Goal: Task Accomplishment & Management: Use online tool/utility

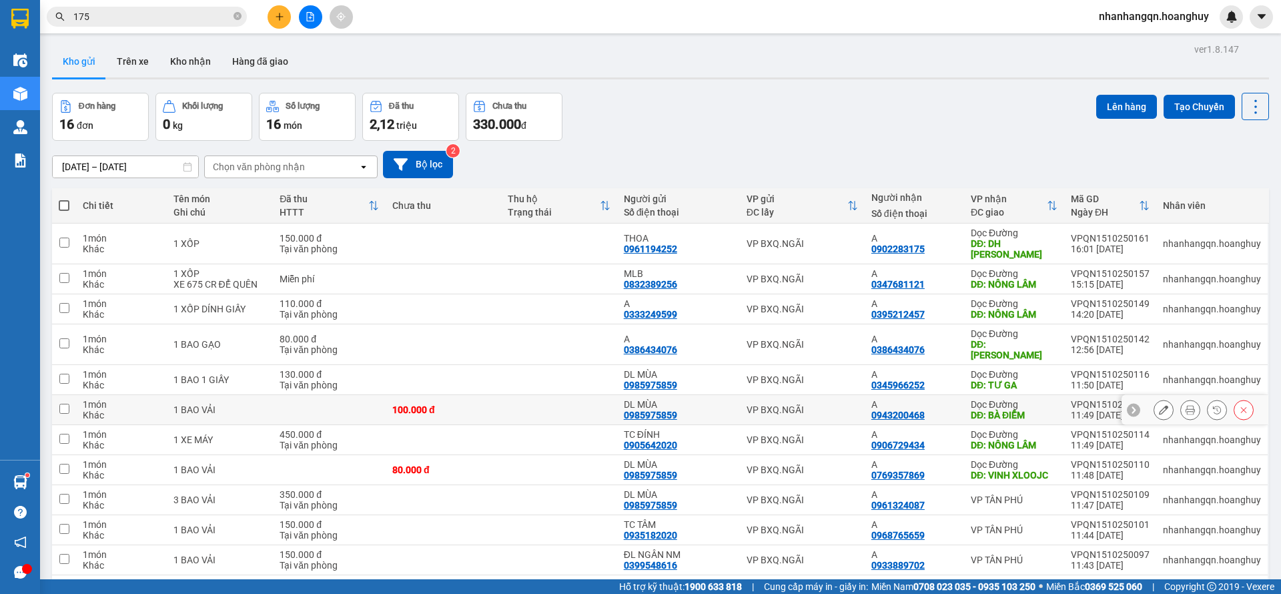
scroll to position [190, 0]
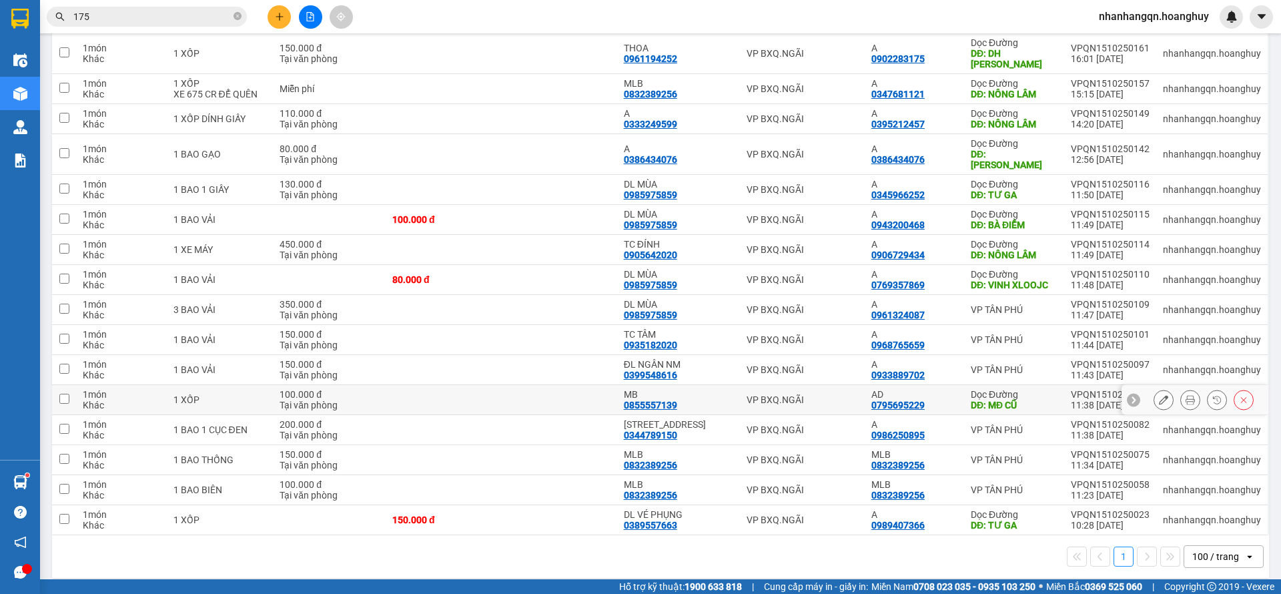
click at [799, 395] on td "VP BXQ.NGÃI" at bounding box center [802, 400] width 125 height 30
checkbox input "true"
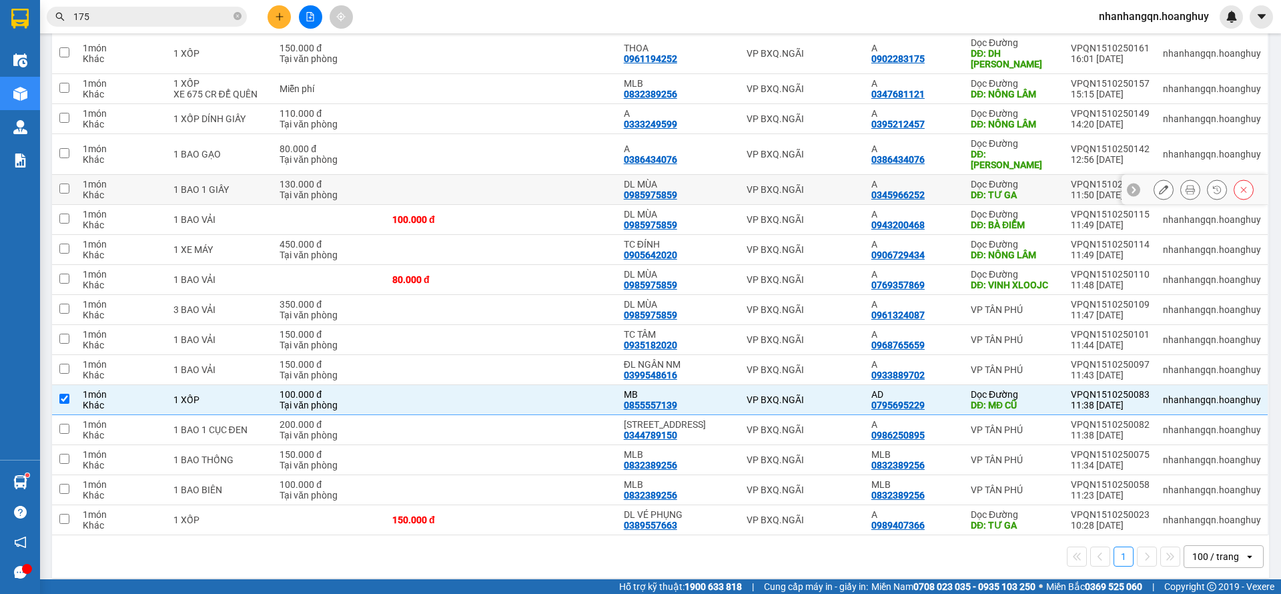
click at [776, 191] on td "VP BXQ.NGÃI" at bounding box center [802, 190] width 125 height 30
checkbox input "true"
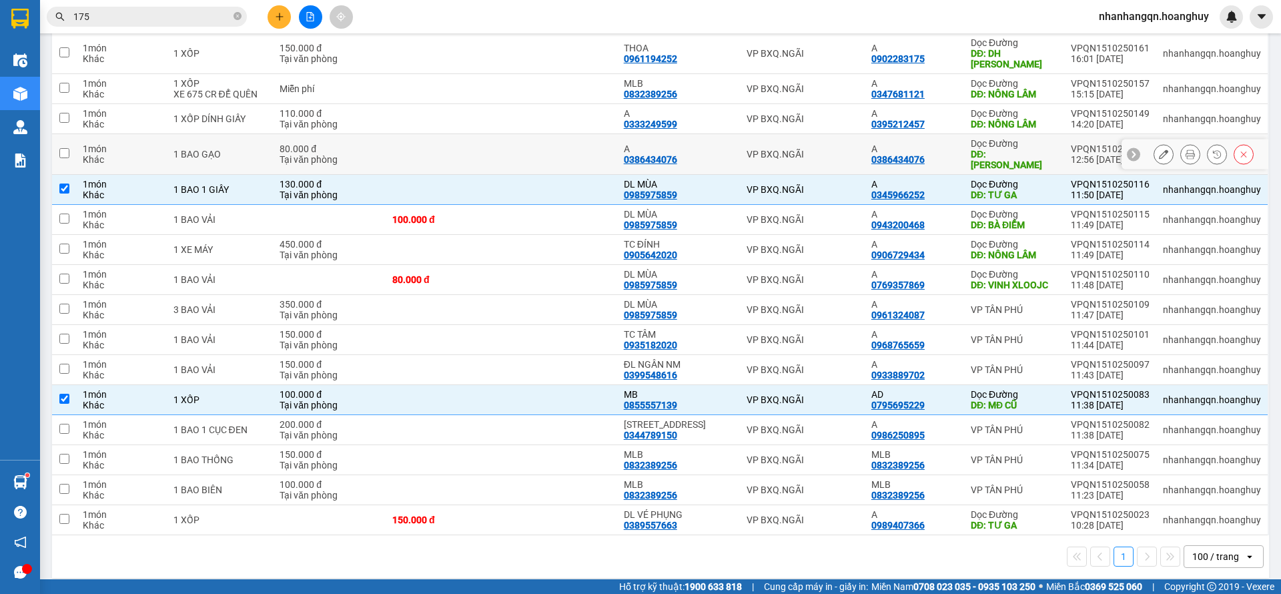
click at [777, 161] on td "VP BXQ.NGÃI" at bounding box center [802, 154] width 125 height 41
checkbox input "true"
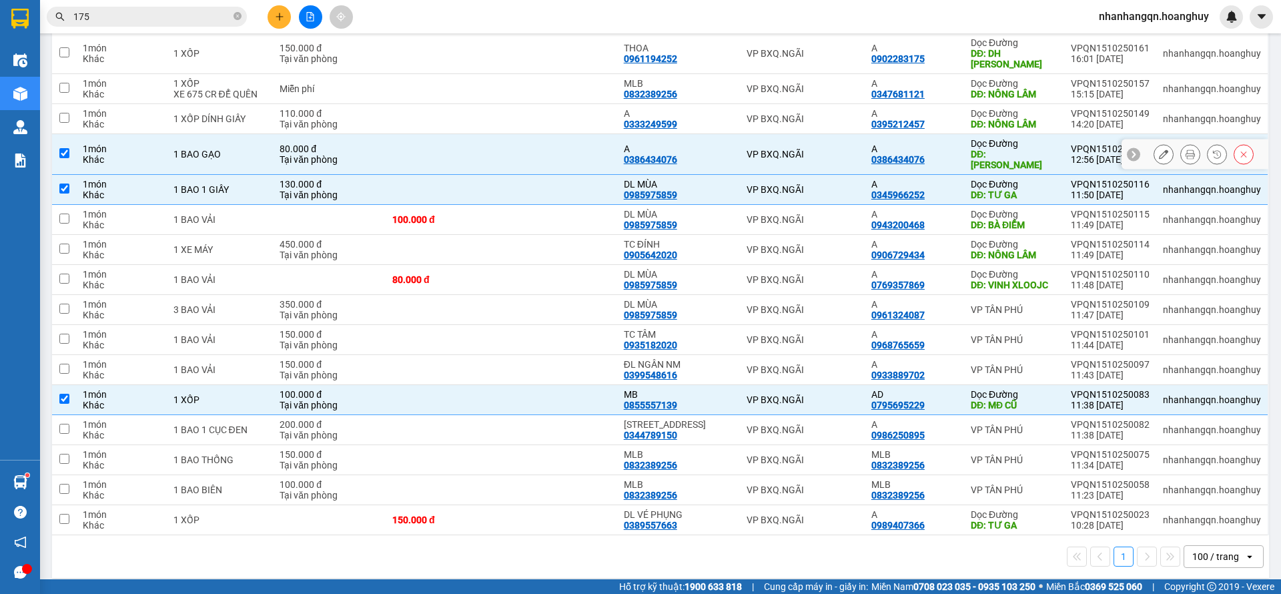
click at [777, 125] on td "VP BXQ.NGÃI" at bounding box center [802, 119] width 125 height 30
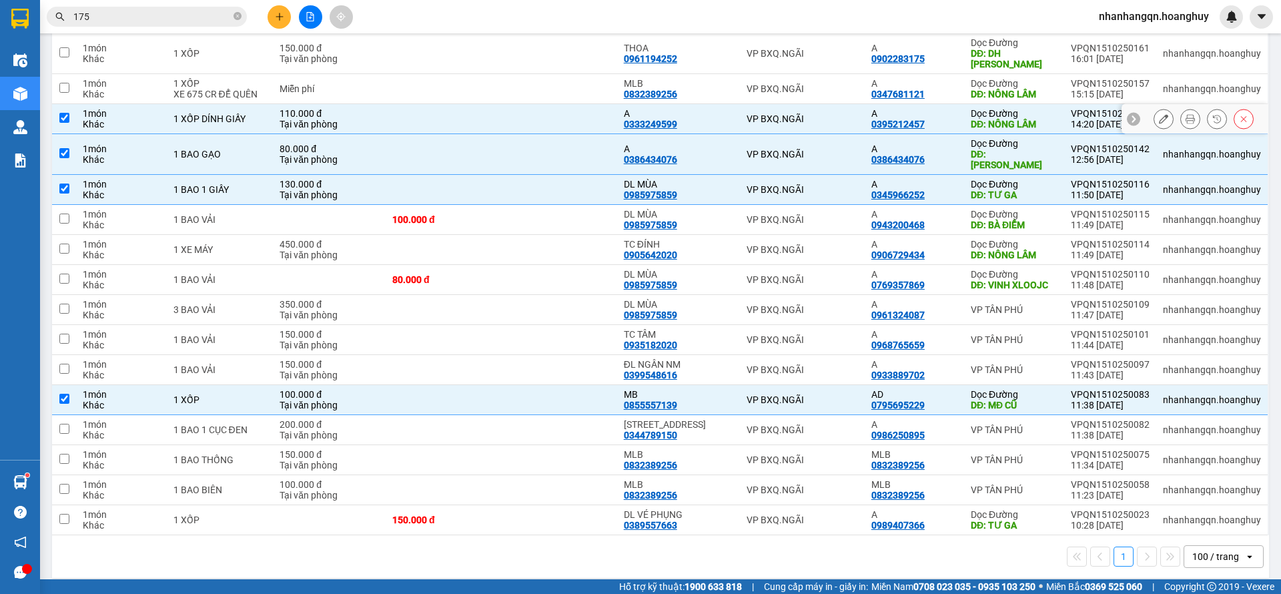
checkbox input "true"
click at [781, 98] on td "VP BXQ.NGÃI" at bounding box center [802, 89] width 125 height 30
checkbox input "true"
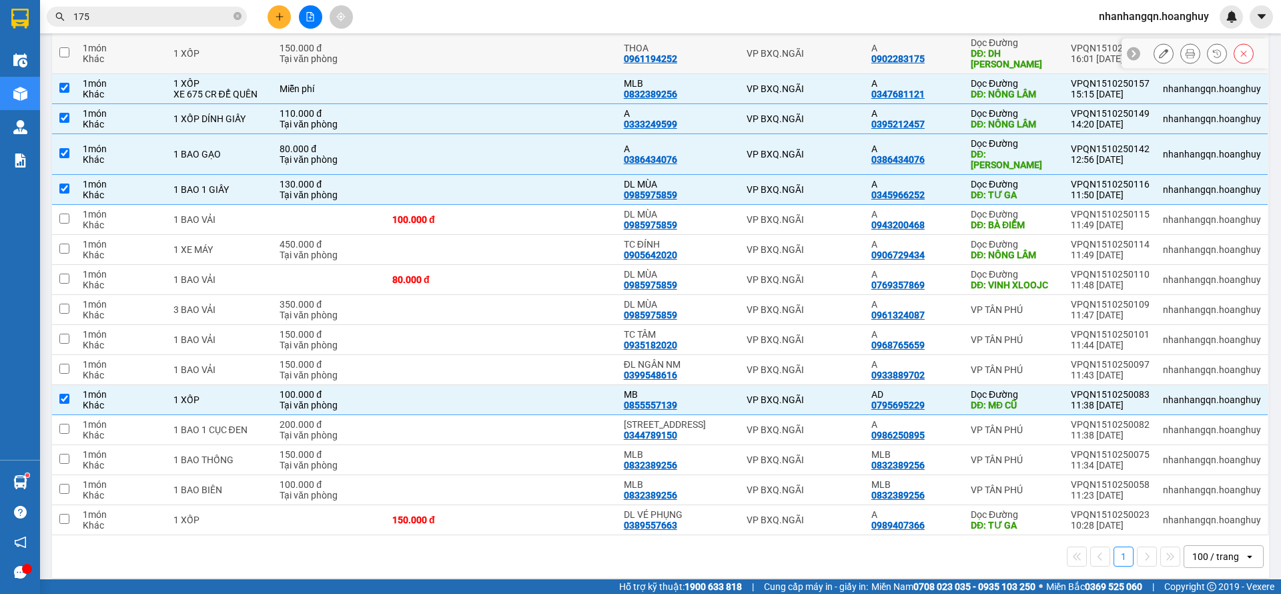
click at [781, 59] on div "VP BXQ.NGÃI" at bounding box center [801, 53] width 111 height 11
checkbox input "true"
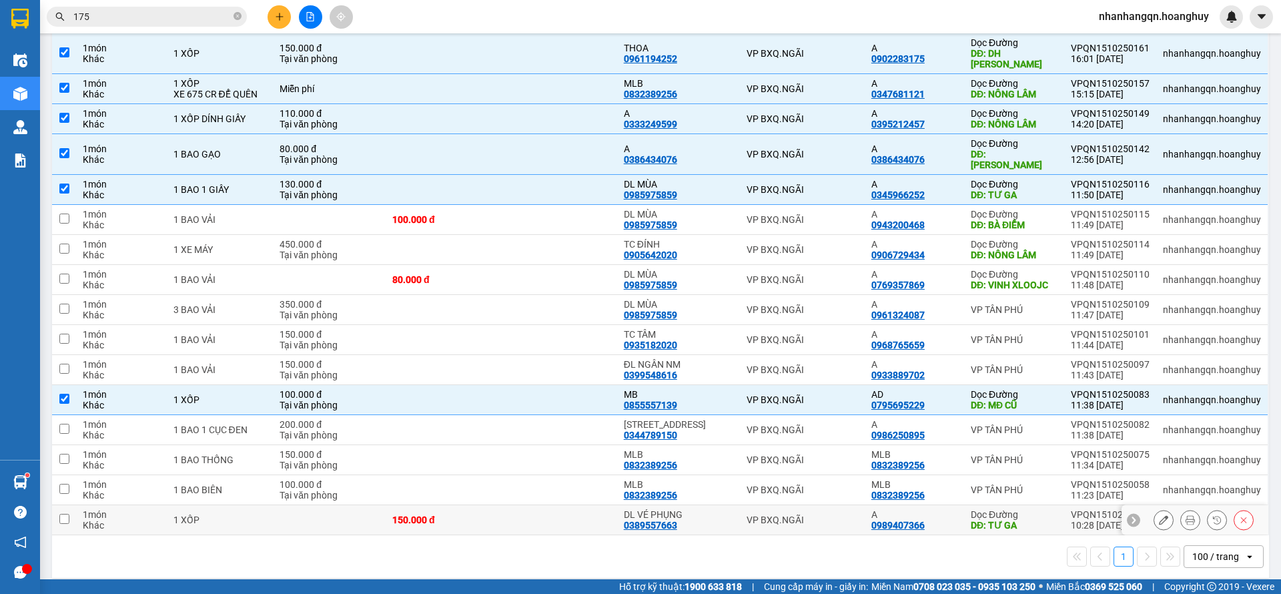
click at [792, 518] on td "VP BXQ.NGÃI" at bounding box center [802, 520] width 125 height 30
checkbox input "true"
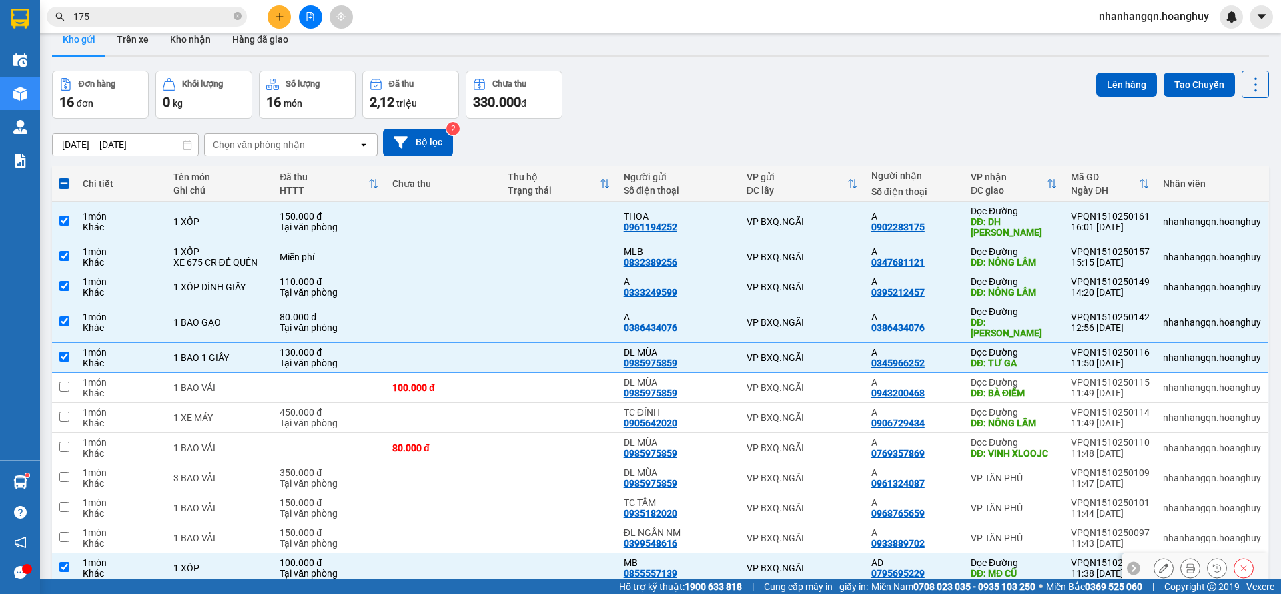
scroll to position [0, 0]
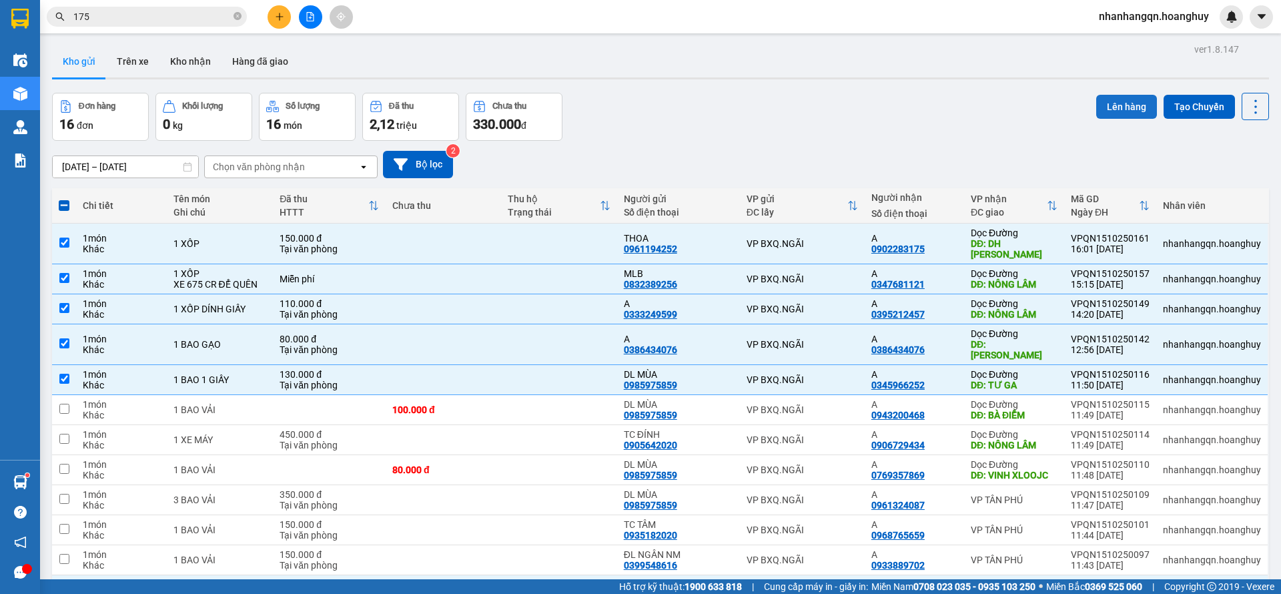
click at [1111, 102] on button "Lên hàng" at bounding box center [1126, 107] width 61 height 24
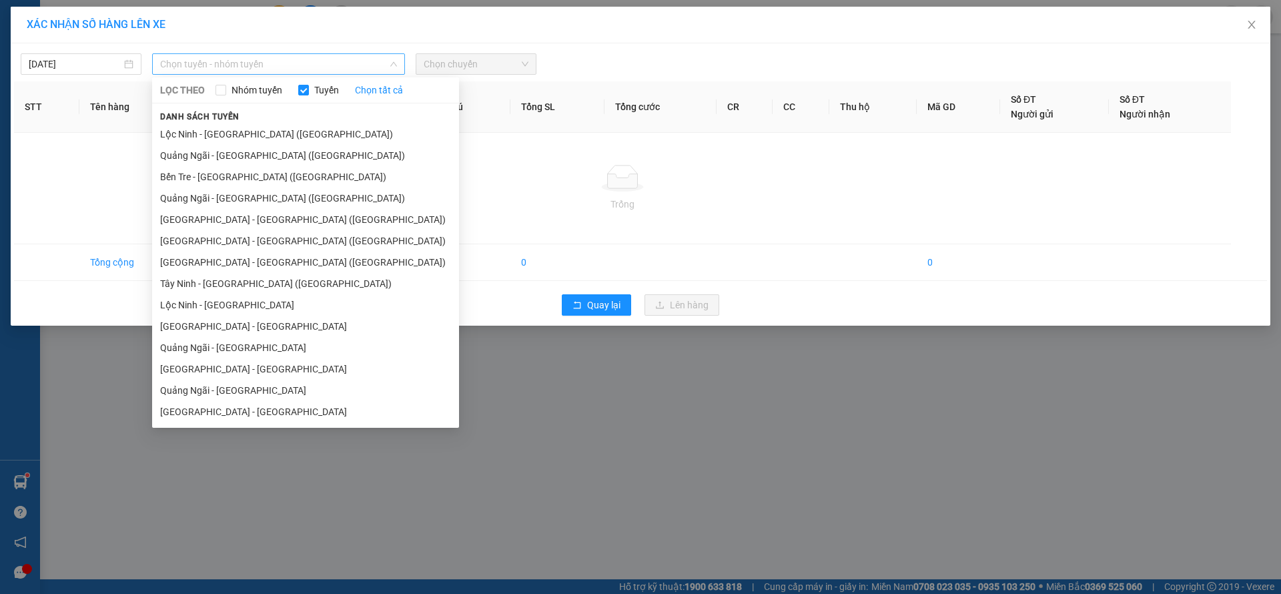
click at [350, 61] on span "Chọn tuyến - nhóm tuyến" at bounding box center [278, 64] width 237 height 20
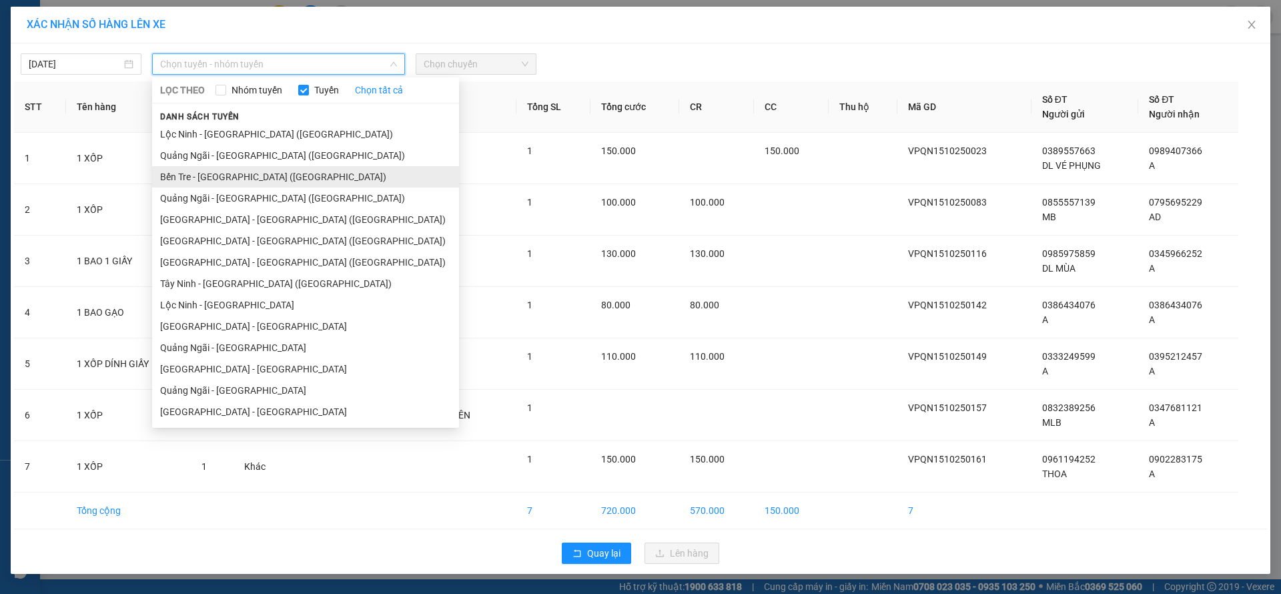
drag, startPoint x: 286, startPoint y: 166, endPoint x: 377, endPoint y: 126, distance: 99.2
click at [286, 167] on li "Bến Tre - [GEOGRAPHIC_DATA] ([GEOGRAPHIC_DATA])" at bounding box center [305, 176] width 307 height 21
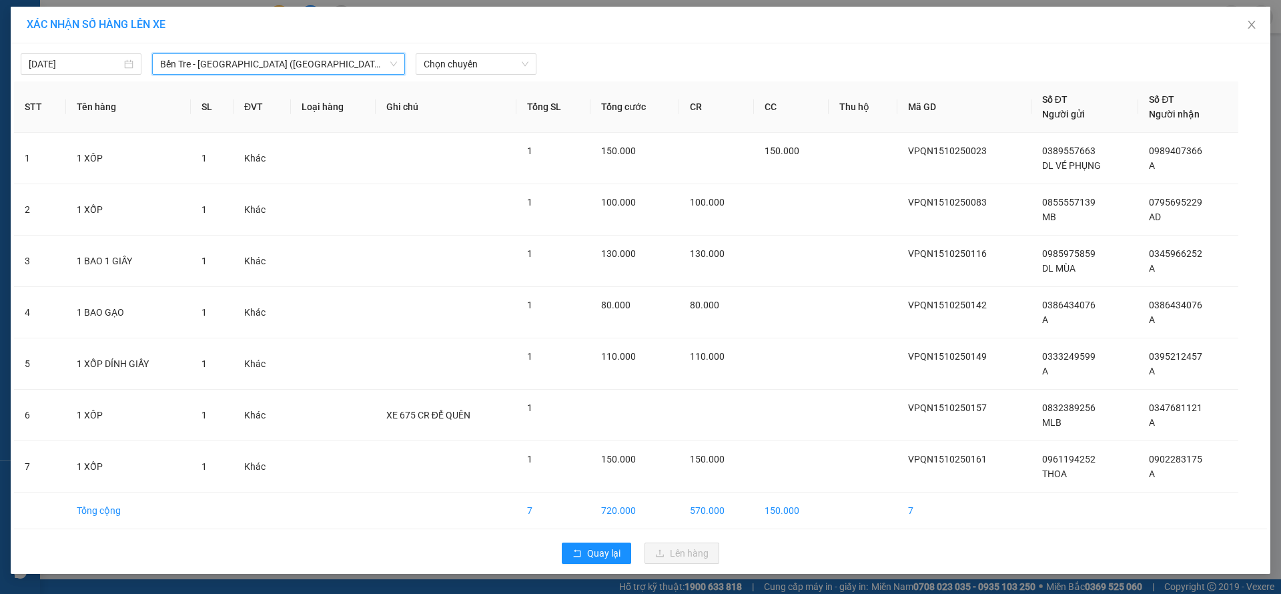
click at [284, 72] on span "Bến Tre - [GEOGRAPHIC_DATA] ([GEOGRAPHIC_DATA])" at bounding box center [278, 64] width 237 height 20
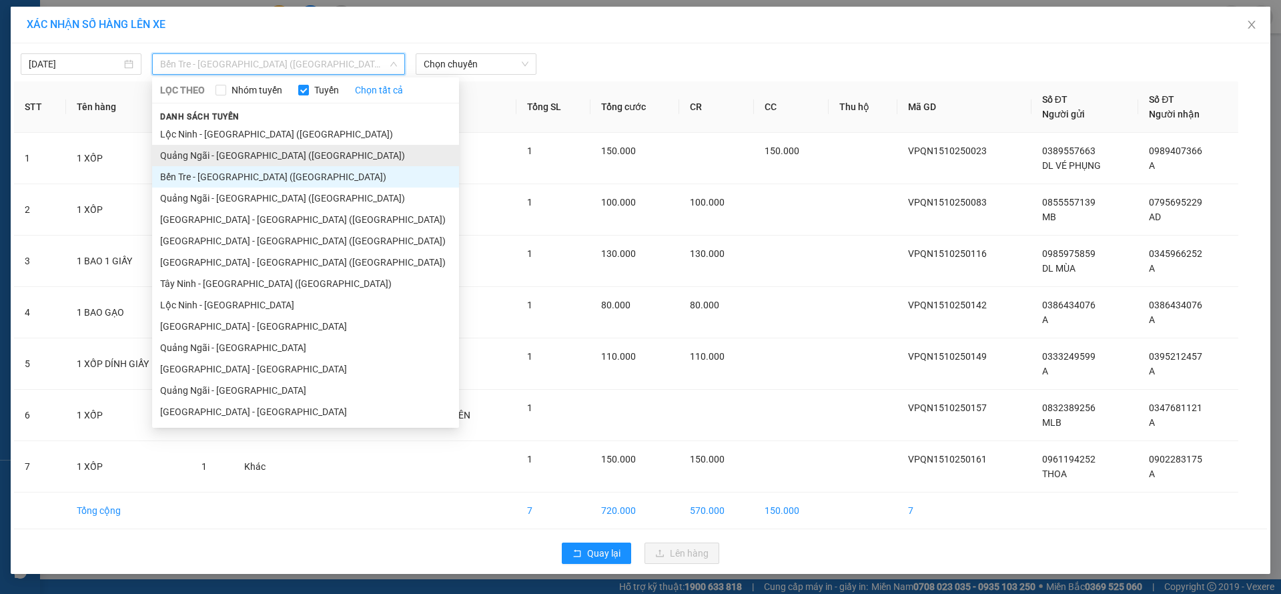
click at [266, 162] on li "Quảng Ngãi - [GEOGRAPHIC_DATA] ([GEOGRAPHIC_DATA])" at bounding box center [305, 155] width 307 height 21
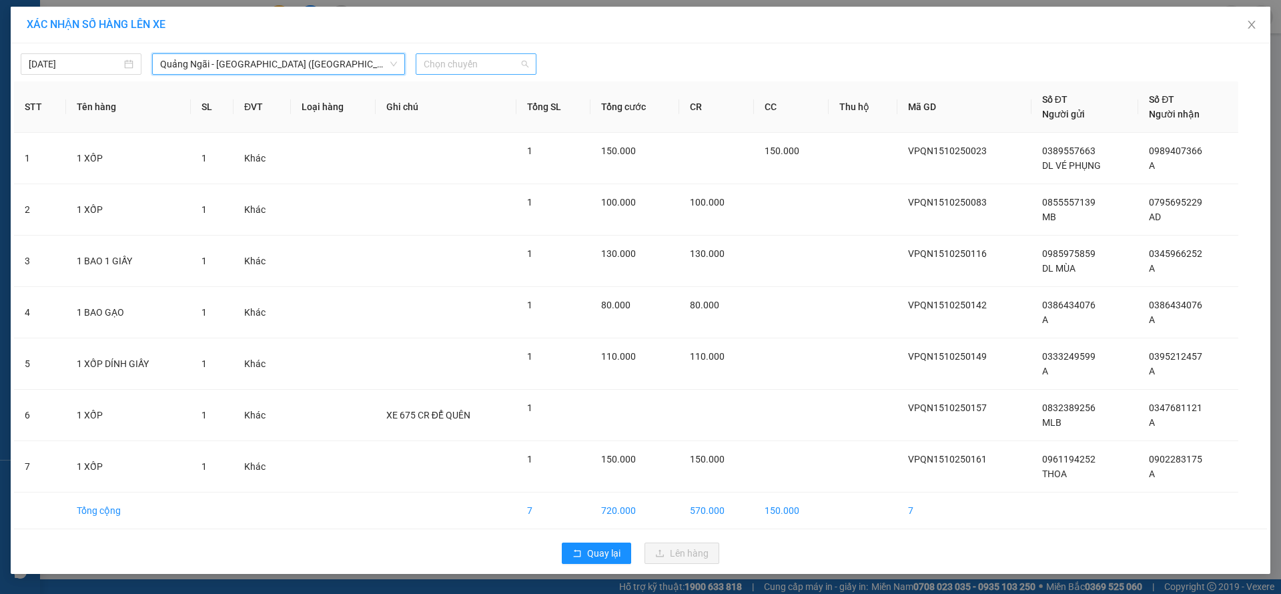
click at [473, 54] on span "Chọn chuyến" at bounding box center [476, 64] width 105 height 20
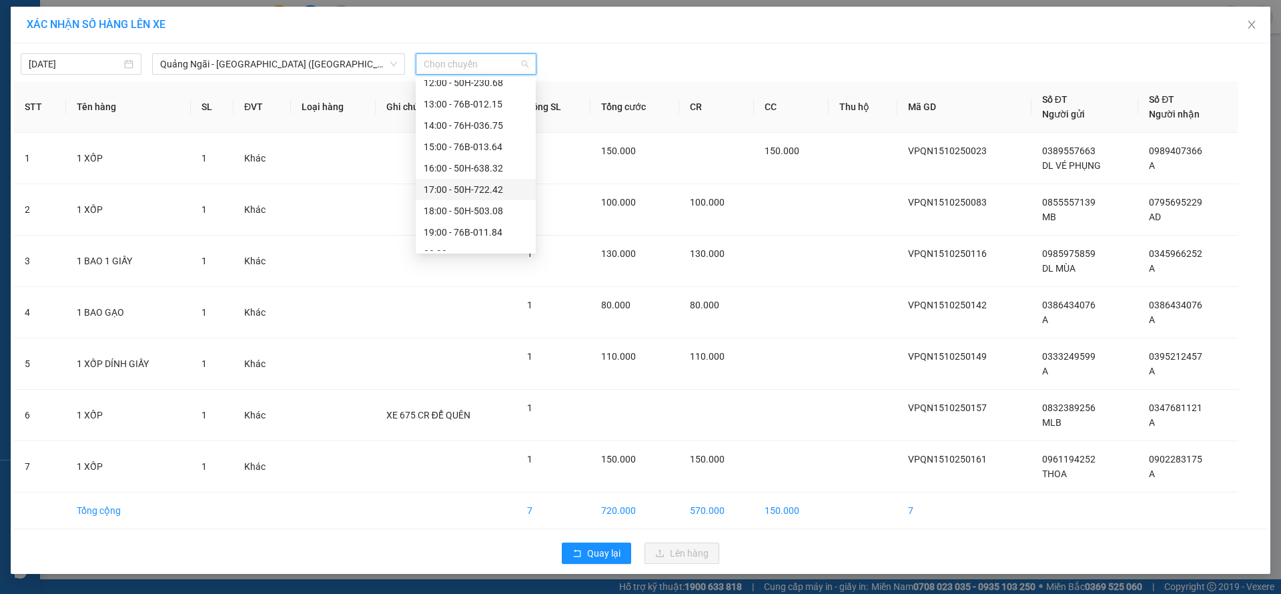
scroll to position [43, 0]
click at [484, 236] on div "20:00" at bounding box center [476, 240] width 104 height 15
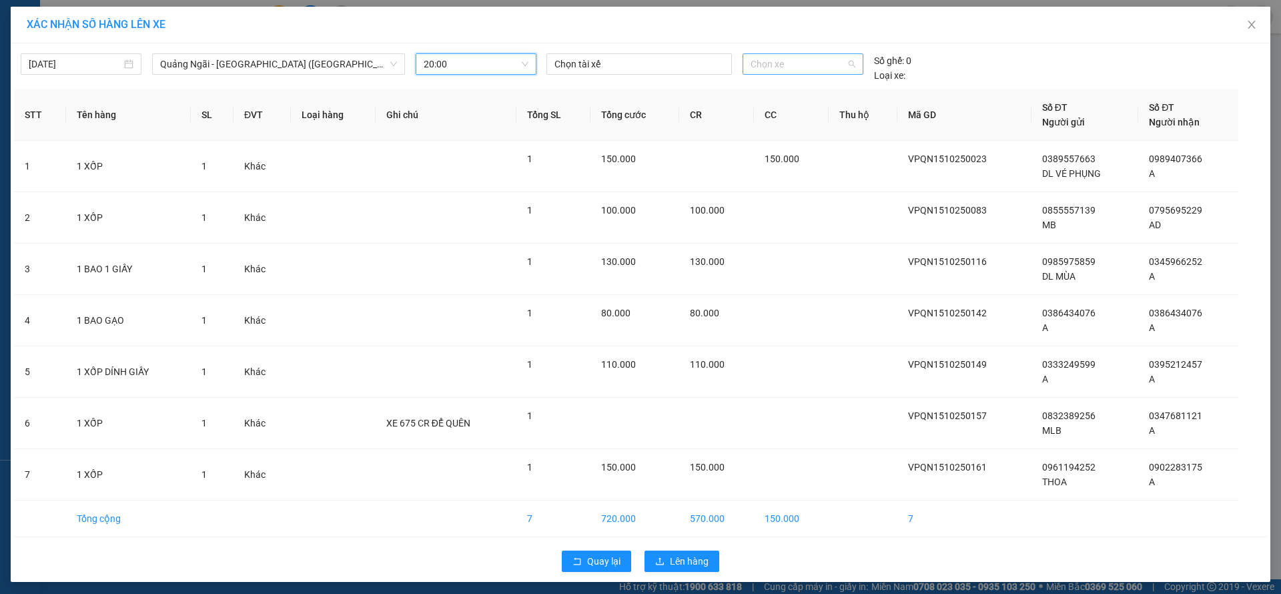
click at [805, 62] on span "Chọn xe" at bounding box center [802, 64] width 104 height 20
type input "3892"
click at [804, 87] on div "50H-638.92" at bounding box center [793, 90] width 103 height 15
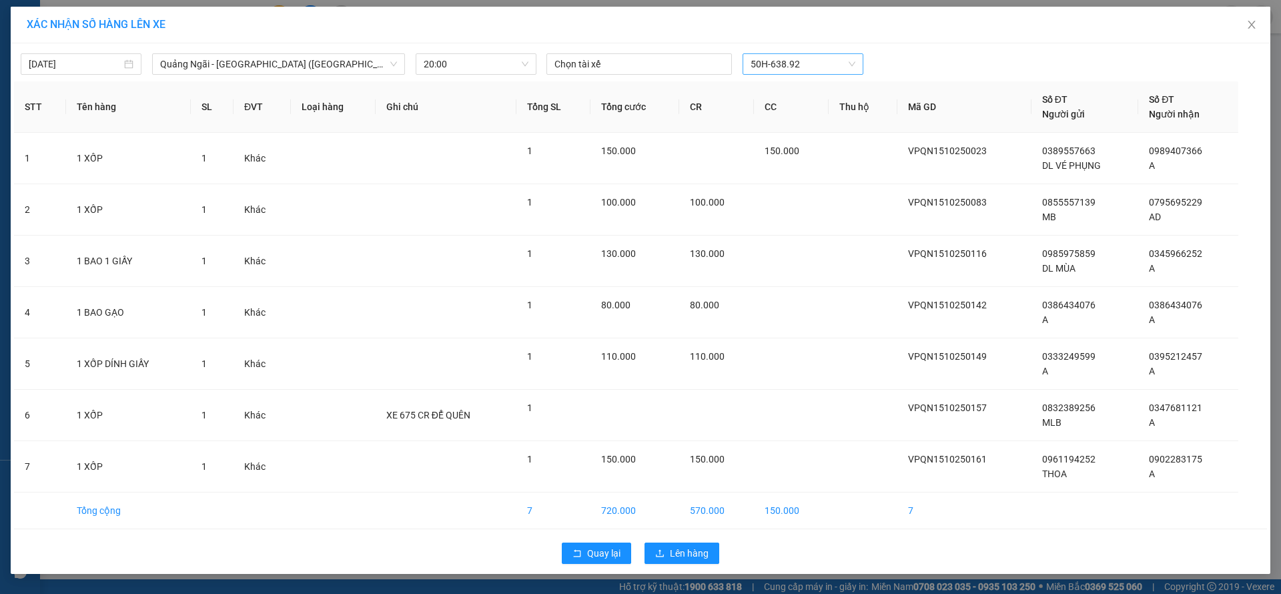
click at [678, 566] on div "Quay lại Lên hàng" at bounding box center [640, 553] width 1253 height 35
click at [680, 556] on span "Lên hàng" at bounding box center [689, 553] width 39 height 15
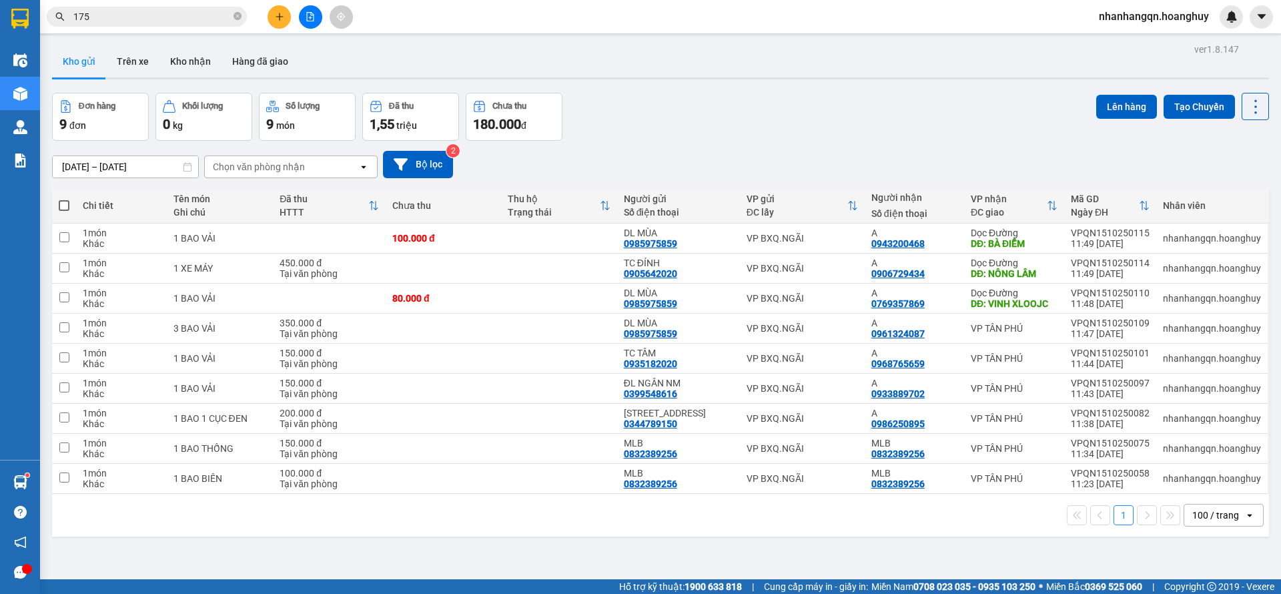
click at [307, 2] on div "Kết quả tìm kiếm ( 780 ) Bộ lọc Mã ĐH Trạng thái Món hàng Thu hộ Tổng cước Chưa…" at bounding box center [640, 16] width 1281 height 33
click at [307, 19] on icon "file-add" at bounding box center [310, 16] width 7 height 9
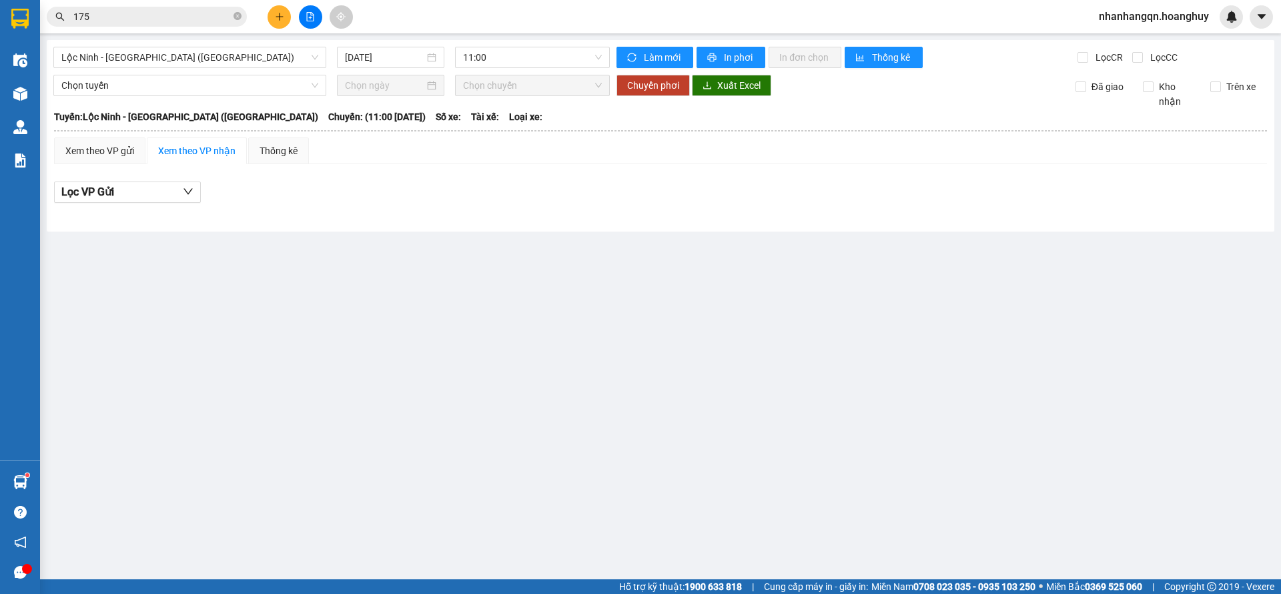
click at [260, 68] on div "[GEOGRAPHIC_DATA] - [GEOGRAPHIC_DATA] ([GEOGRAPHIC_DATA]) [DATE] 11:00 Làm mới …" at bounding box center [660, 135] width 1227 height 191
click at [233, 54] on span "Lộc Ninh - [GEOGRAPHIC_DATA] ([GEOGRAPHIC_DATA])" at bounding box center [189, 57] width 257 height 20
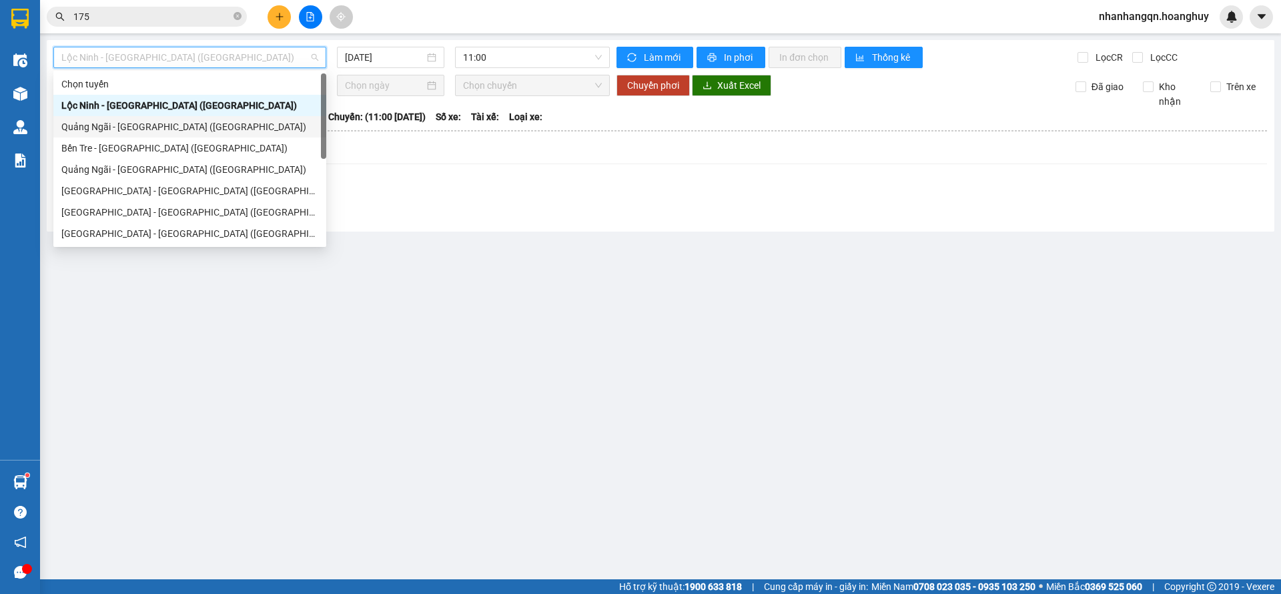
click at [189, 127] on div "Quảng Ngãi - [GEOGRAPHIC_DATA] ([GEOGRAPHIC_DATA])" at bounding box center [189, 126] width 257 height 15
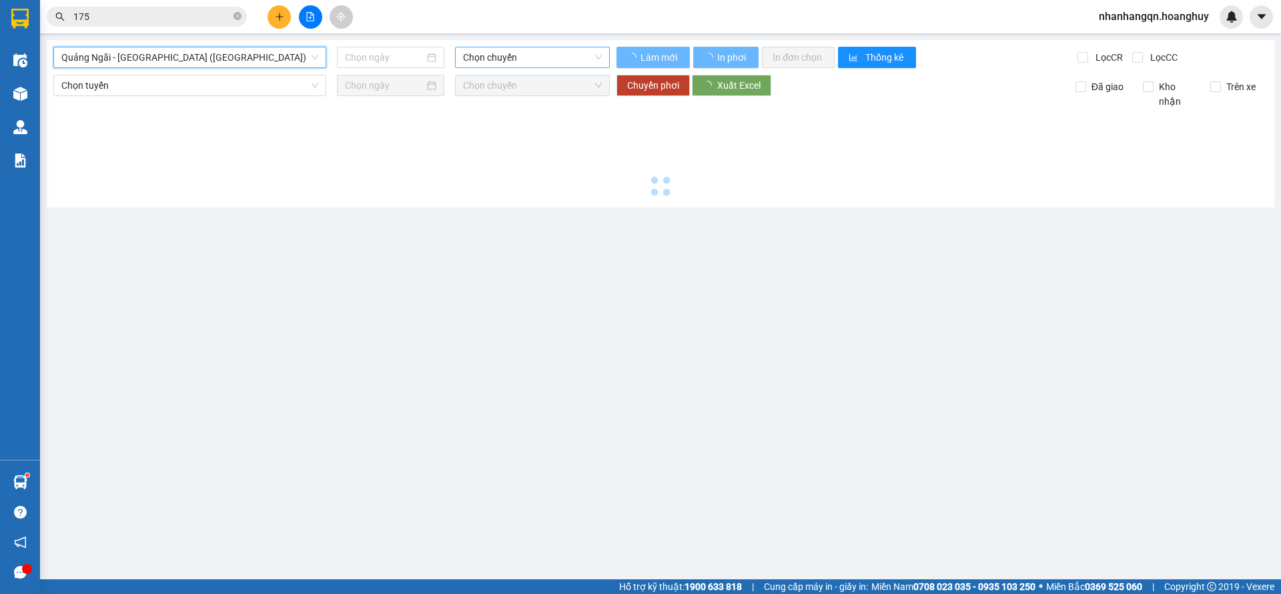
type input "[DATE]"
click at [508, 60] on span "Chọn chuyến" at bounding box center [532, 57] width 139 height 20
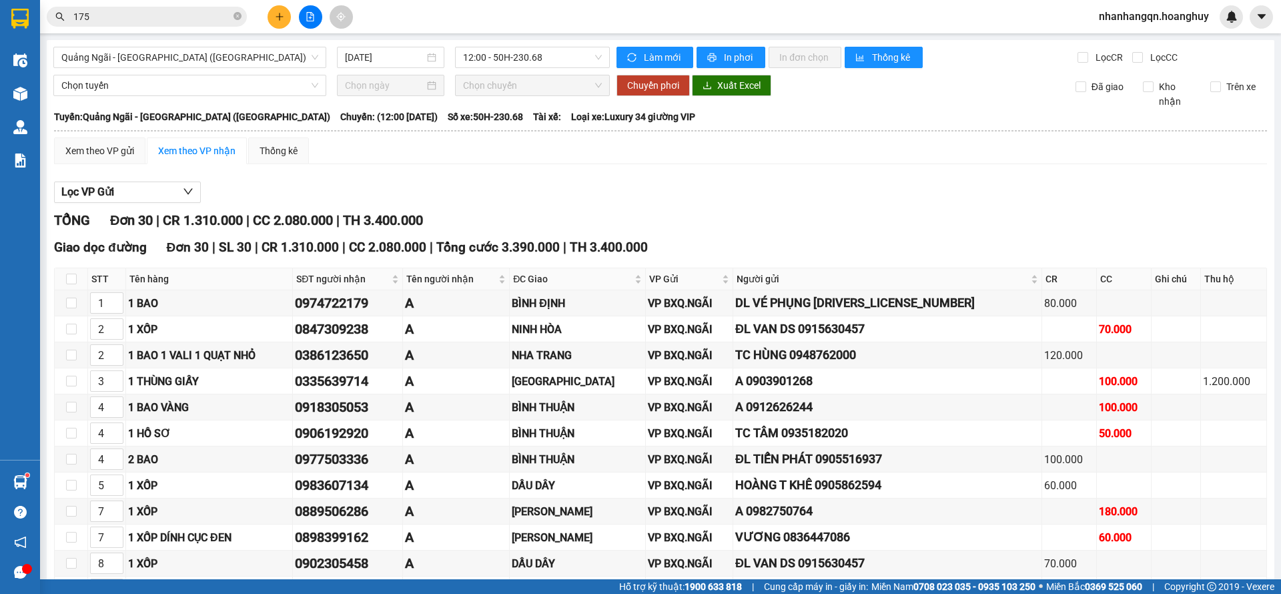
click at [722, 153] on div "Xem theo VP gửi Xem theo VP nhận Thống kê" at bounding box center [660, 150] width 1213 height 27
click at [372, 308] on div "0974722179" at bounding box center [347, 303] width 105 height 21
copy div "0974722179"
click at [133, 10] on input "175" at bounding box center [151, 16] width 157 height 15
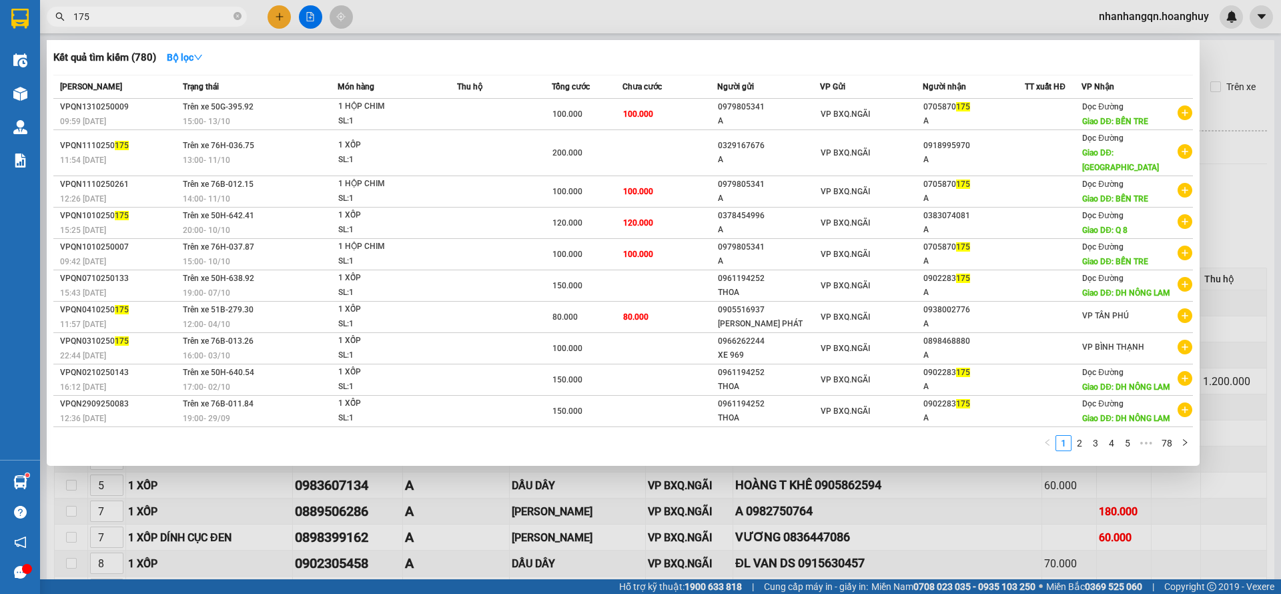
click at [133, 10] on input "175" at bounding box center [151, 16] width 157 height 15
paste input "0974722179"
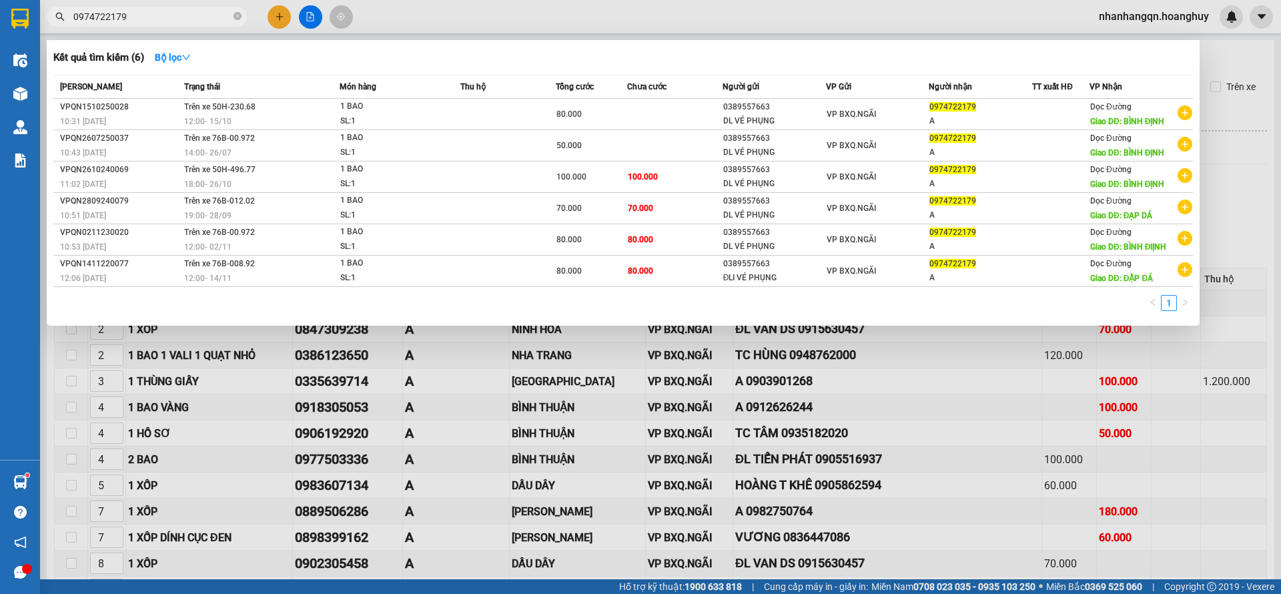
type input "0974722179"
click at [926, 117] on div "VP BXQ.NGÃI" at bounding box center [878, 114] width 102 height 15
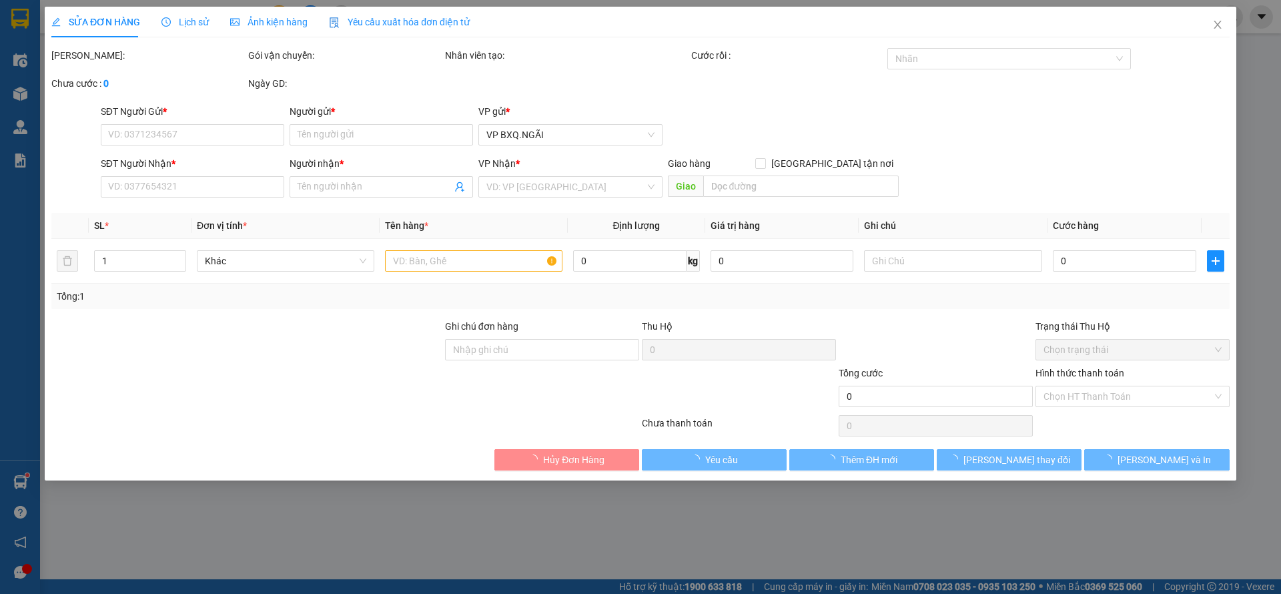
type input "0389557663"
type input "DL VÉ PHỤNG"
type input "0974722179"
type input "A"
type input "BÌNH ĐỊNH"
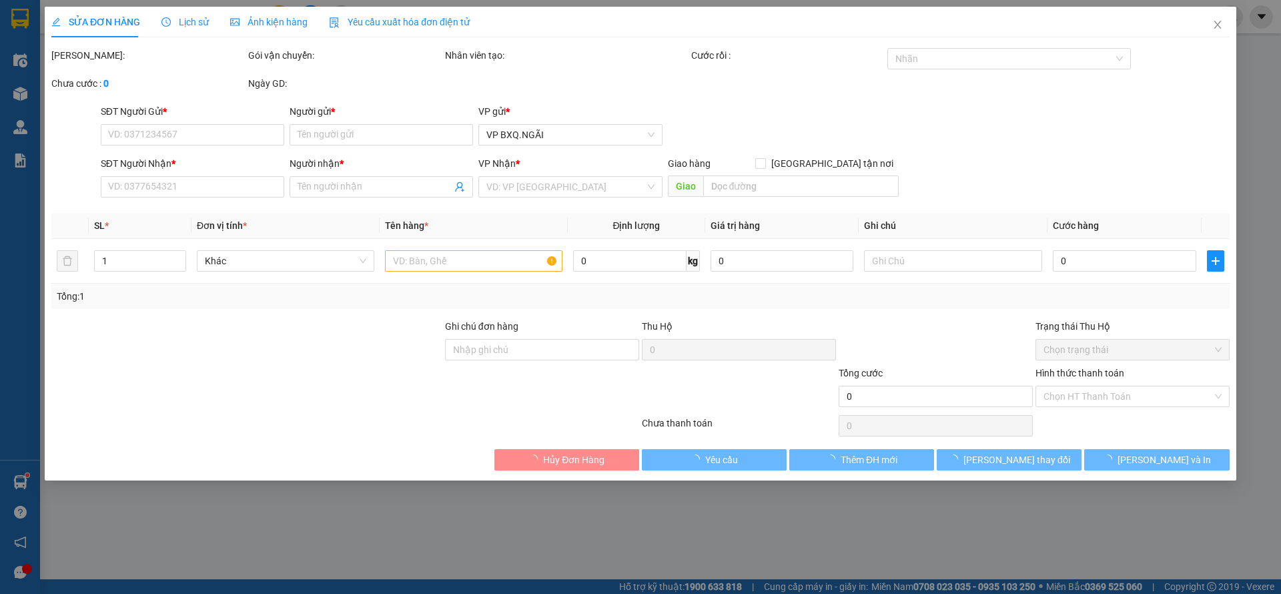
type input "80.000"
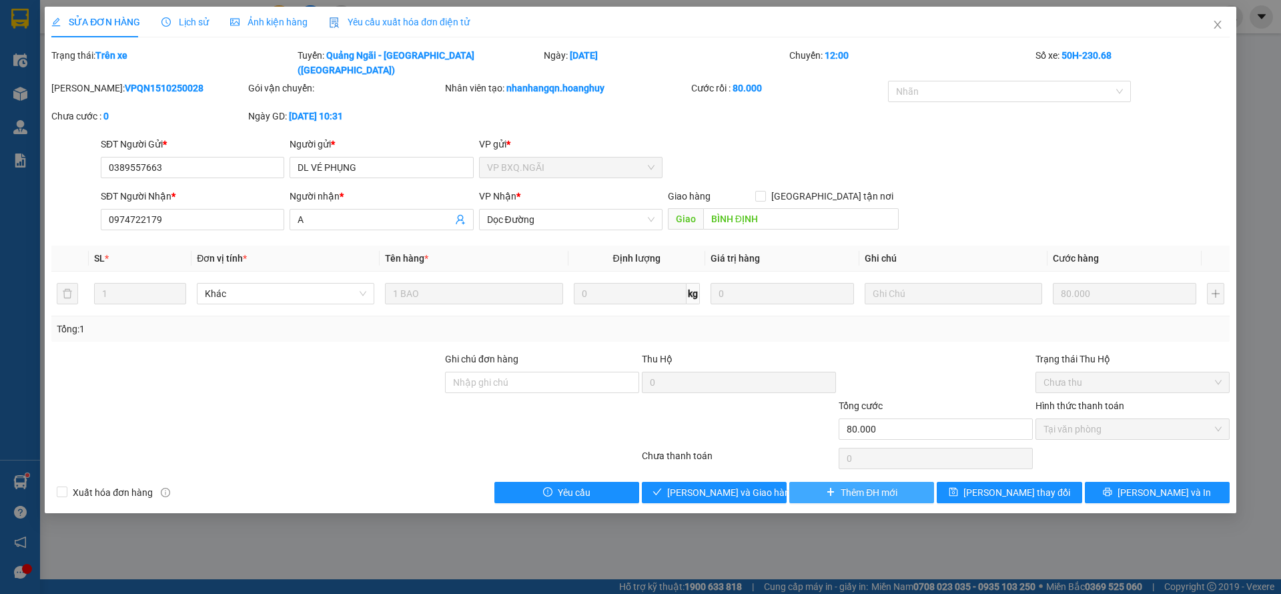
click at [867, 485] on span "Thêm ĐH mới" at bounding box center [869, 492] width 57 height 15
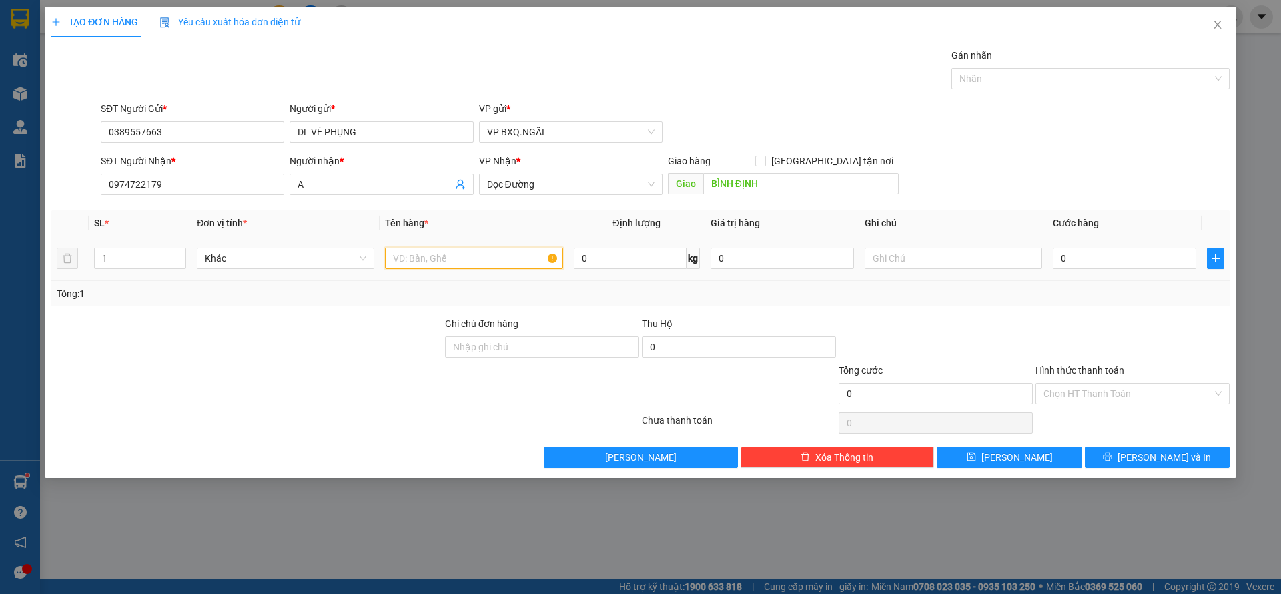
click at [422, 256] on input "text" at bounding box center [473, 257] width 177 height 21
type input "1 BAO"
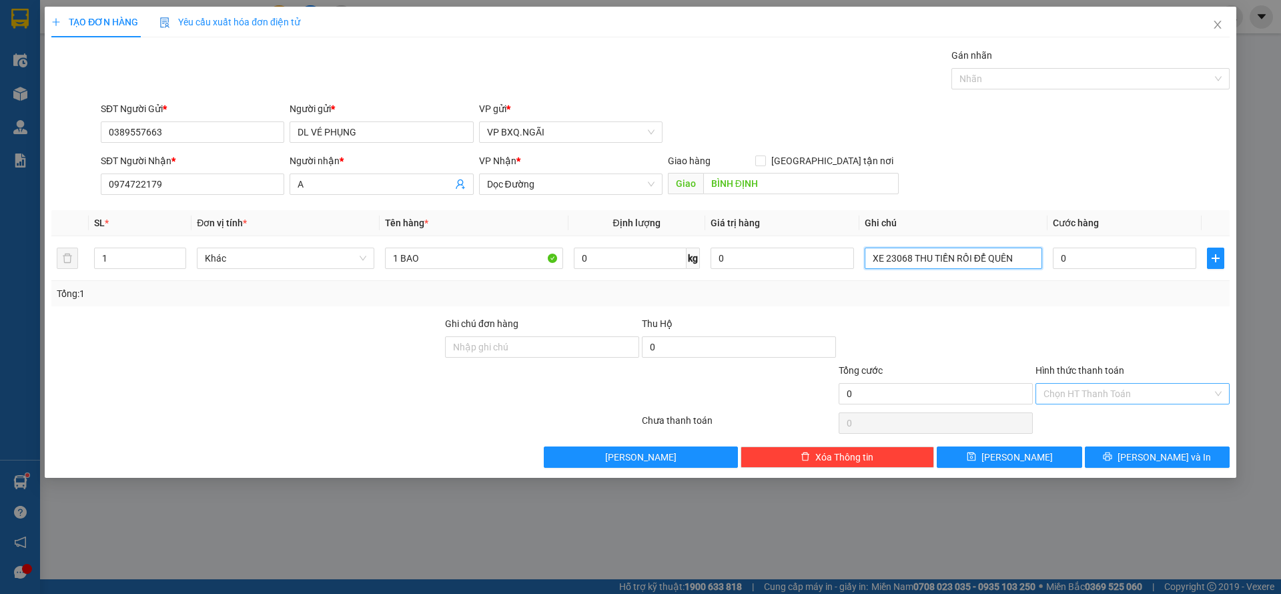
type input "XE 23068 THU TIỀN RỒI ĐỂ QUÊN"
click at [1079, 388] on input "Hình thức thanh toán" at bounding box center [1127, 394] width 169 height 20
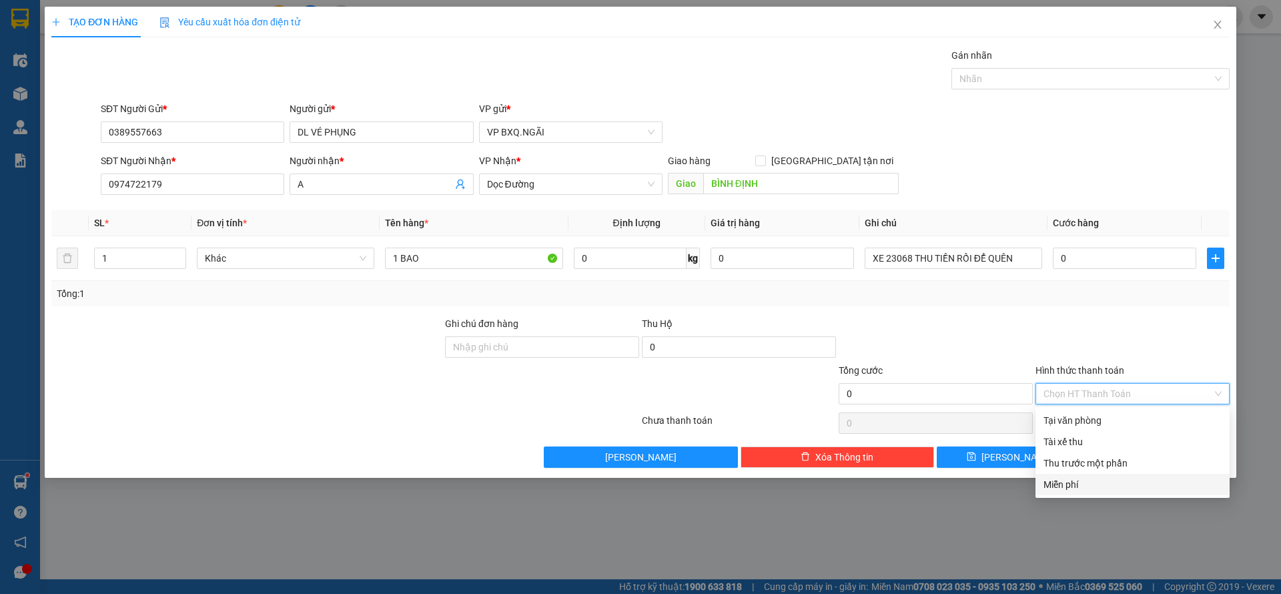
click at [1093, 484] on div "Miễn phí" at bounding box center [1132, 484] width 178 height 15
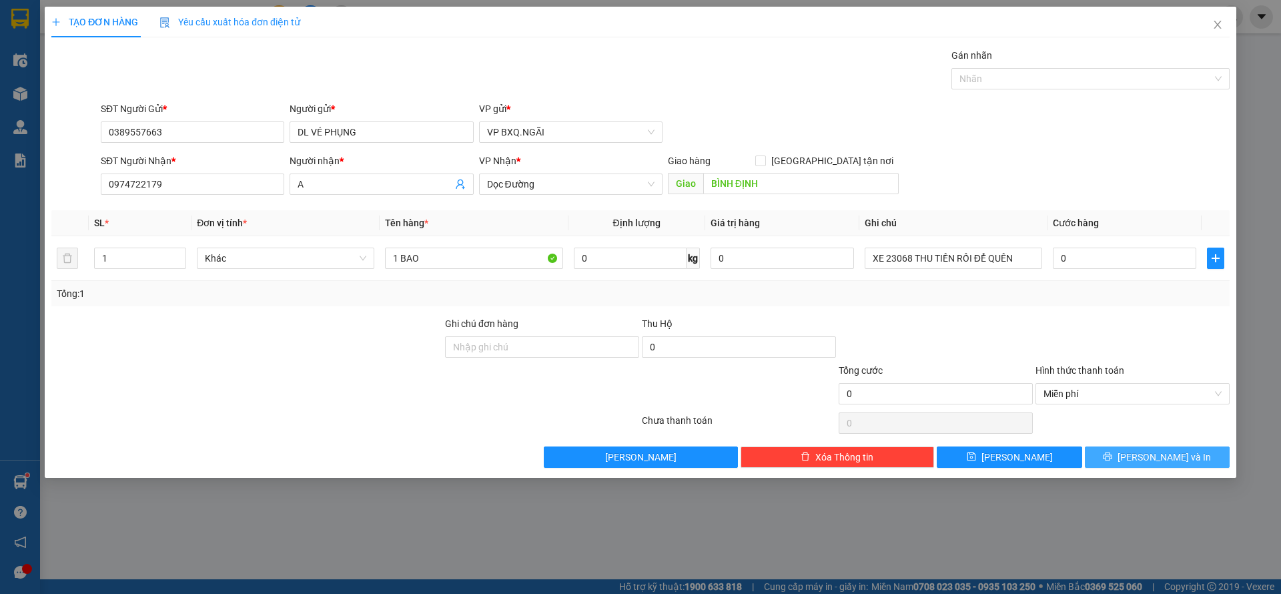
click at [1119, 450] on button "[PERSON_NAME] và In" at bounding box center [1157, 456] width 145 height 21
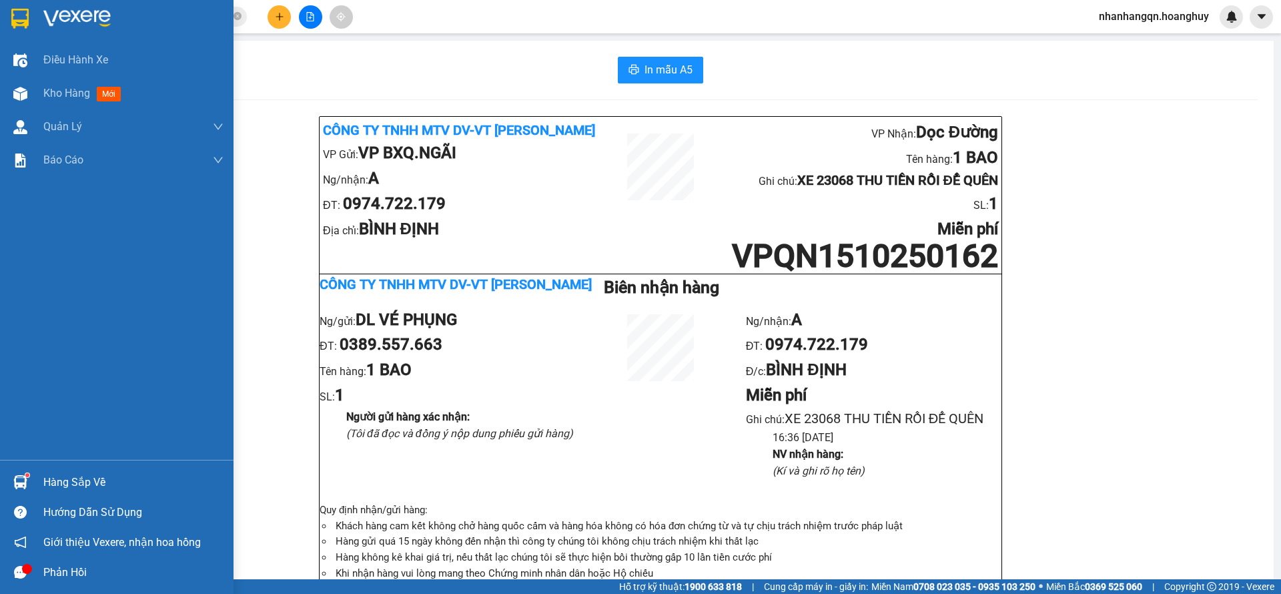
click at [23, 21] on img at bounding box center [19, 19] width 17 height 20
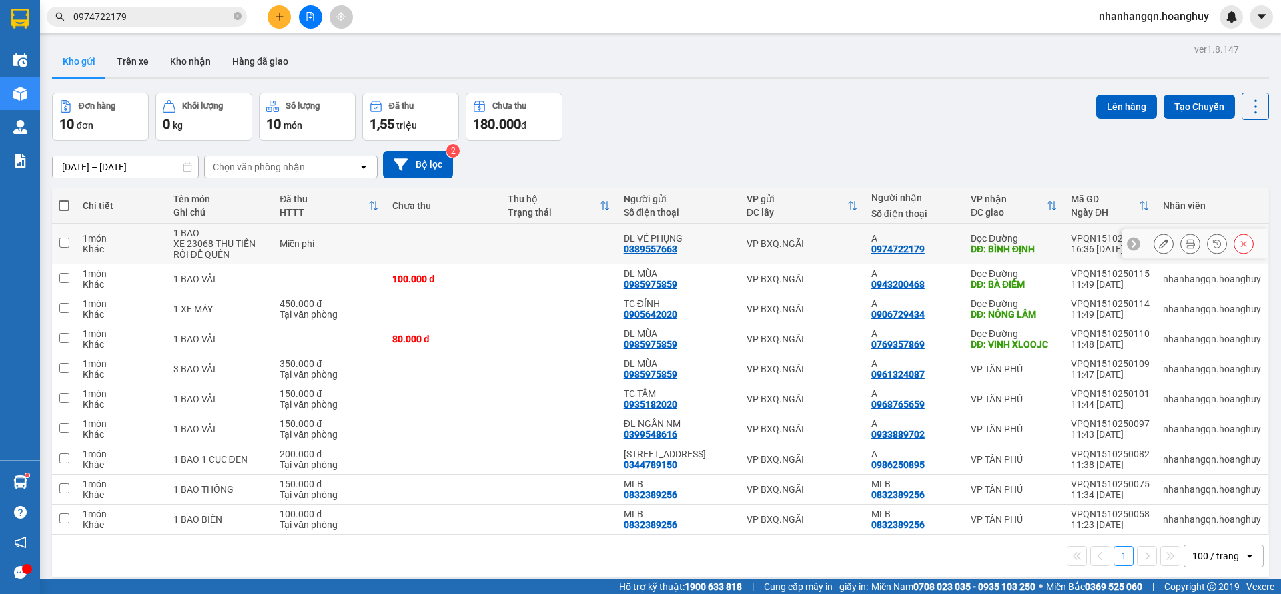
click at [752, 257] on td "VP BXQ.NGÃI" at bounding box center [802, 243] width 125 height 41
checkbox input "true"
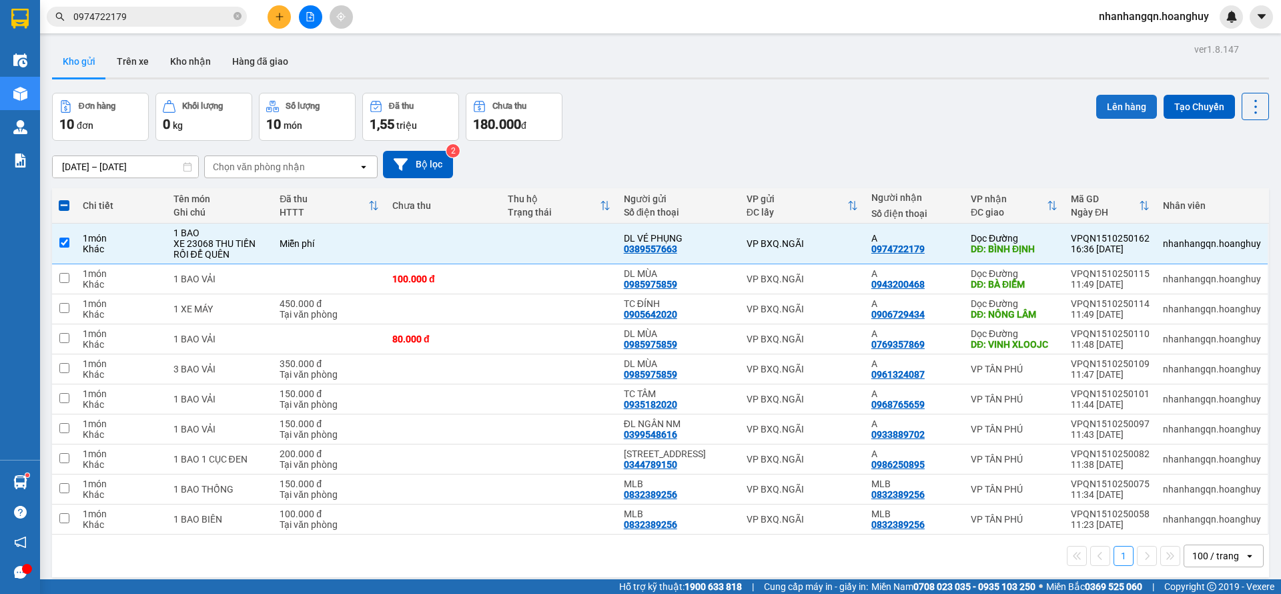
click at [1123, 104] on button "Lên hàng" at bounding box center [1126, 107] width 61 height 24
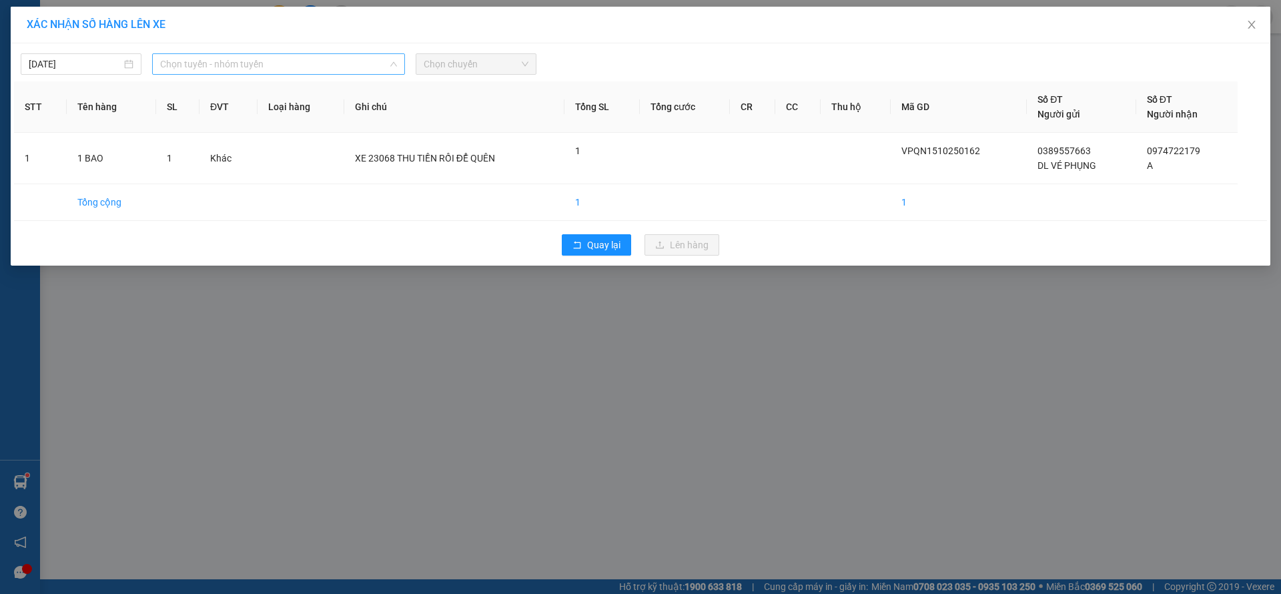
click at [201, 57] on span "Chọn tuyến - nhóm tuyến" at bounding box center [278, 64] width 237 height 20
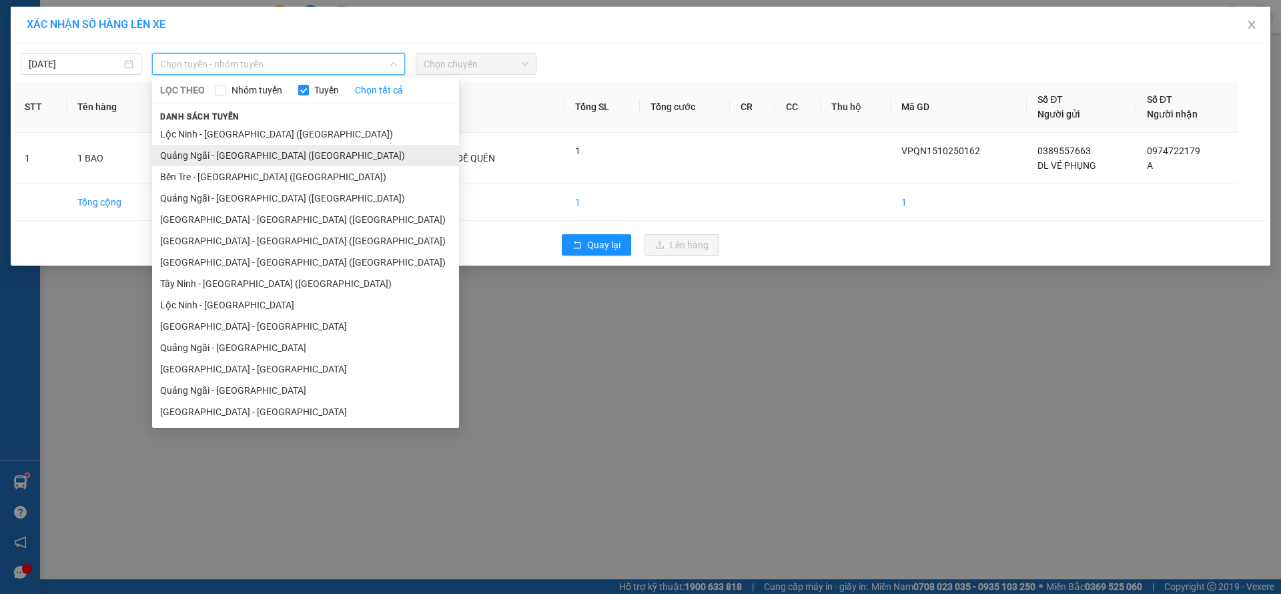
click at [272, 149] on li "Quảng Ngãi - [GEOGRAPHIC_DATA] ([GEOGRAPHIC_DATA])" at bounding box center [305, 155] width 307 height 21
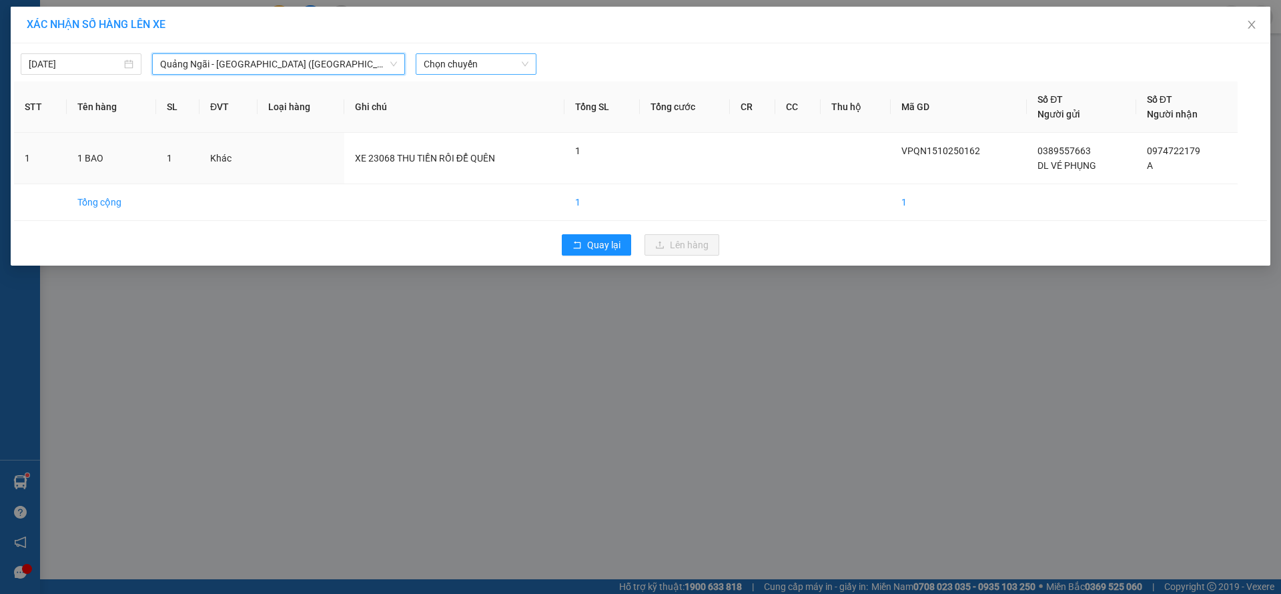
click at [492, 60] on span "Chọn chuyến" at bounding box center [476, 64] width 105 height 20
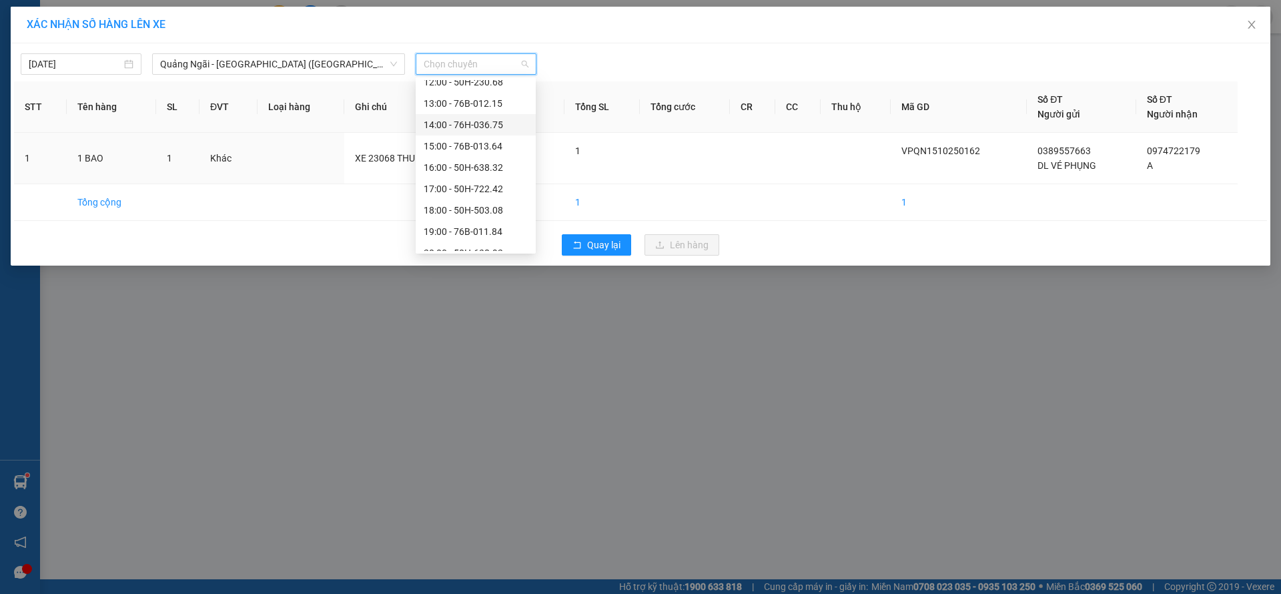
scroll to position [43, 0]
click at [500, 237] on div "20:00 - 50H-638.92" at bounding box center [476, 240] width 104 height 15
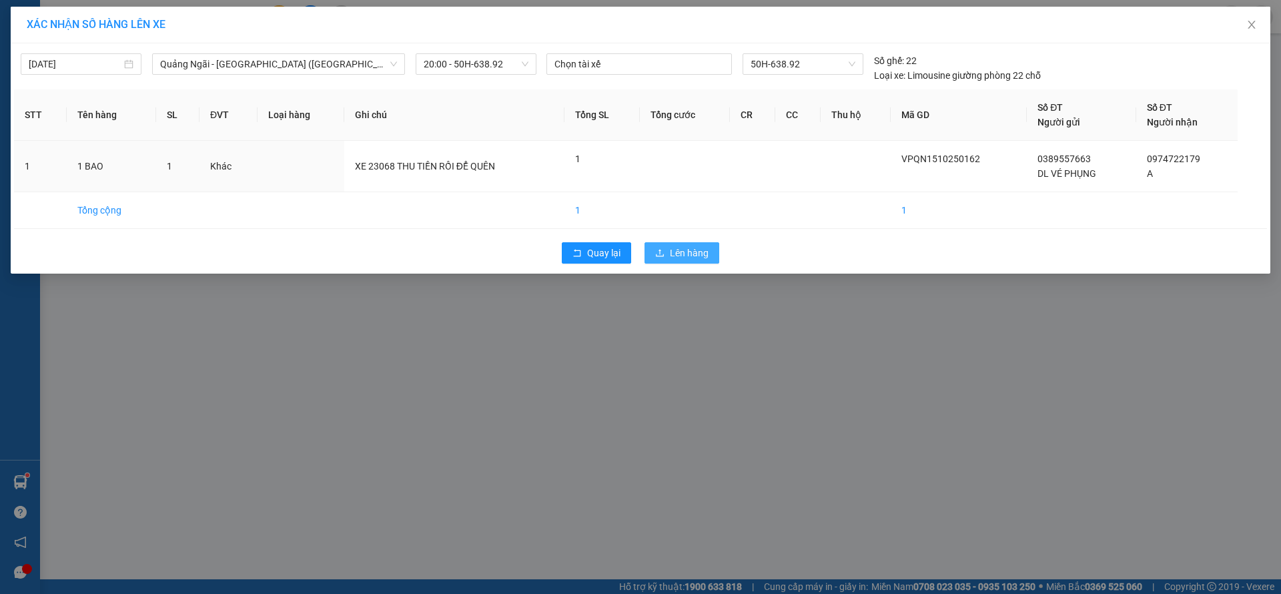
click at [685, 258] on span "Lên hàng" at bounding box center [689, 252] width 39 height 15
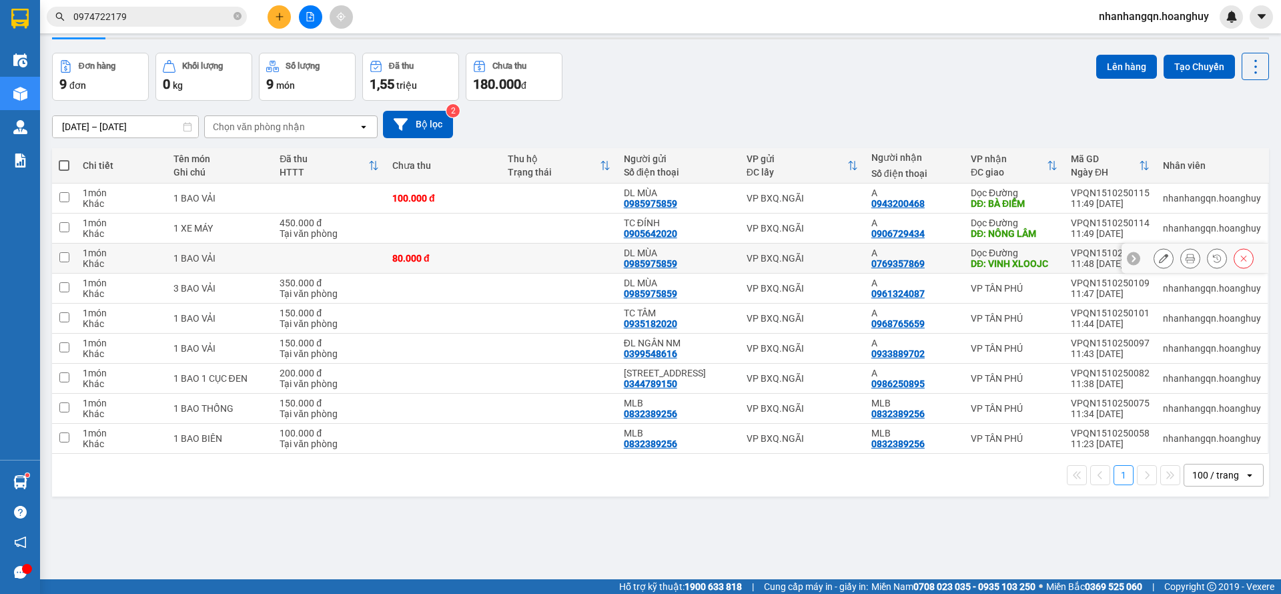
scroll to position [61, 0]
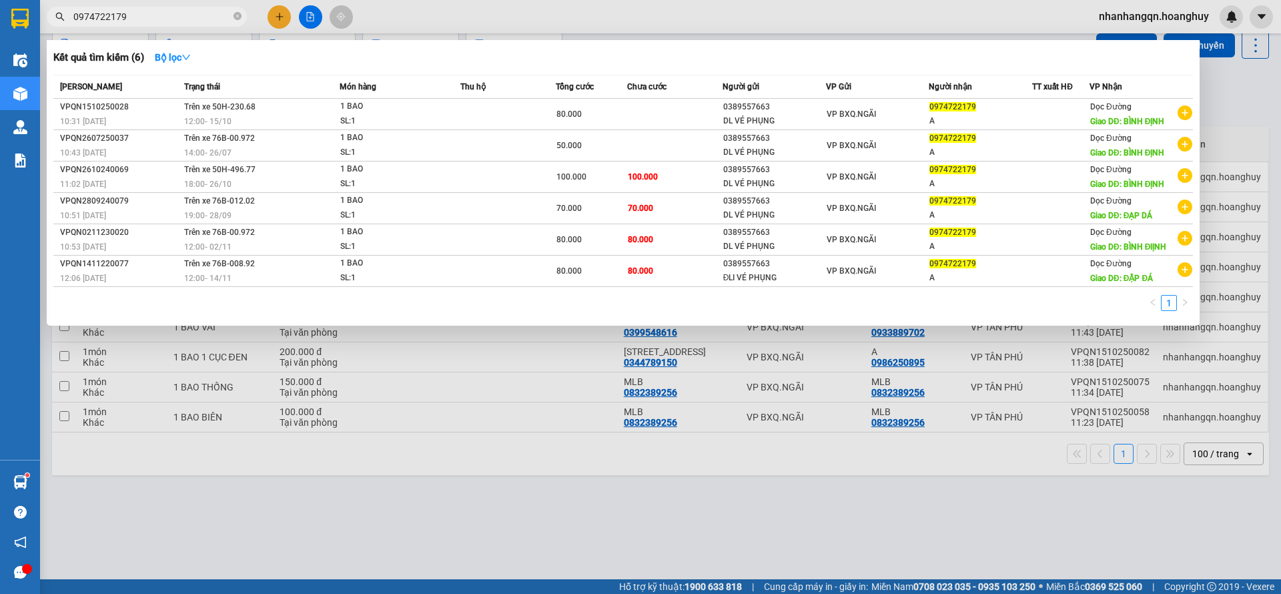
drag, startPoint x: 360, startPoint y: 268, endPoint x: 141, endPoint y: 15, distance: 333.9
click at [141, 15] on input "0974722179" at bounding box center [151, 16] width 157 height 15
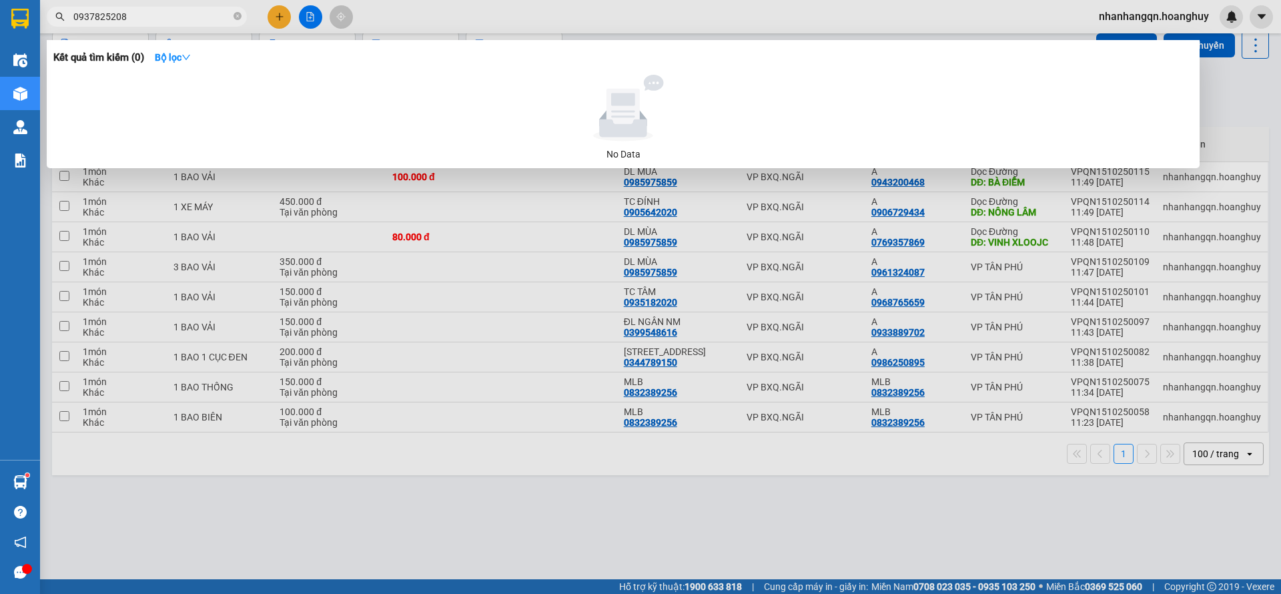
click at [187, 15] on input "0937825208" at bounding box center [151, 16] width 157 height 15
type input "0937825208"
click at [266, 18] on div at bounding box center [640, 297] width 1281 height 594
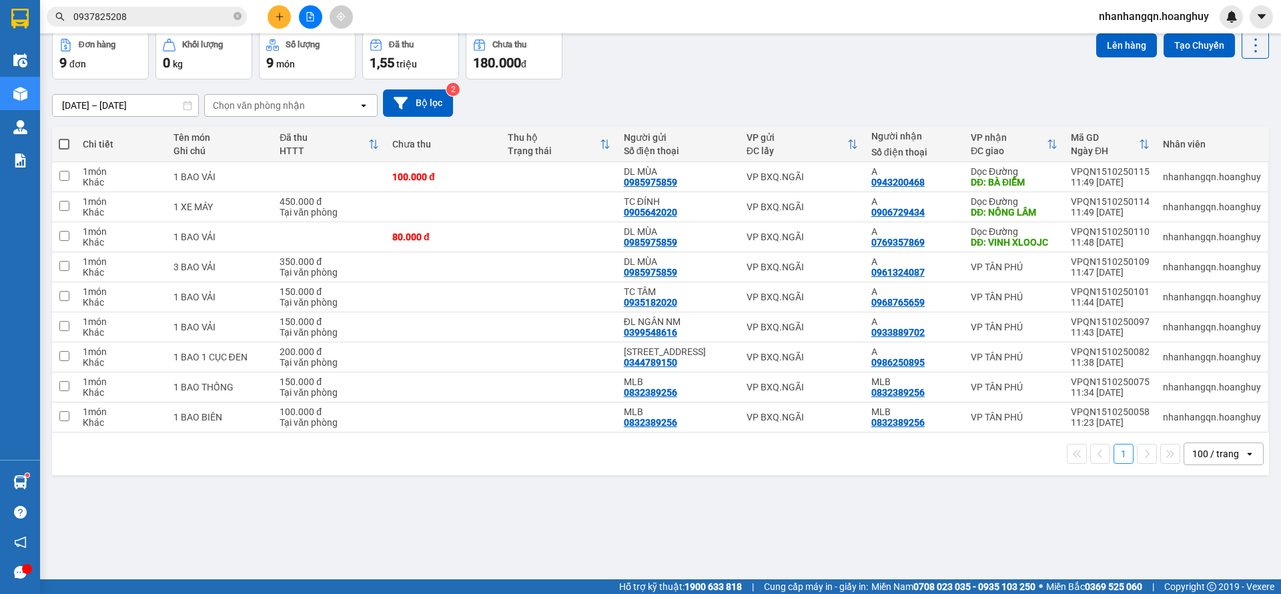
click at [270, 19] on button at bounding box center [279, 16] width 23 height 23
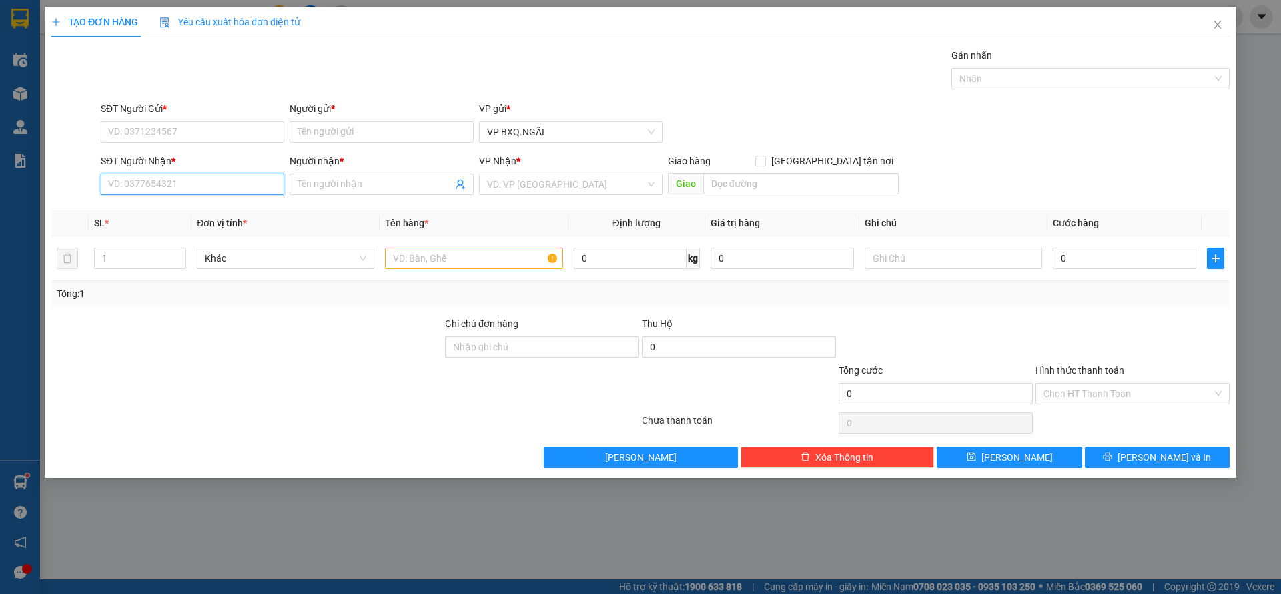
click at [169, 182] on input "SĐT Người Nhận *" at bounding box center [192, 183] width 183 height 21
paste input "0937825208"
type input "0937825208"
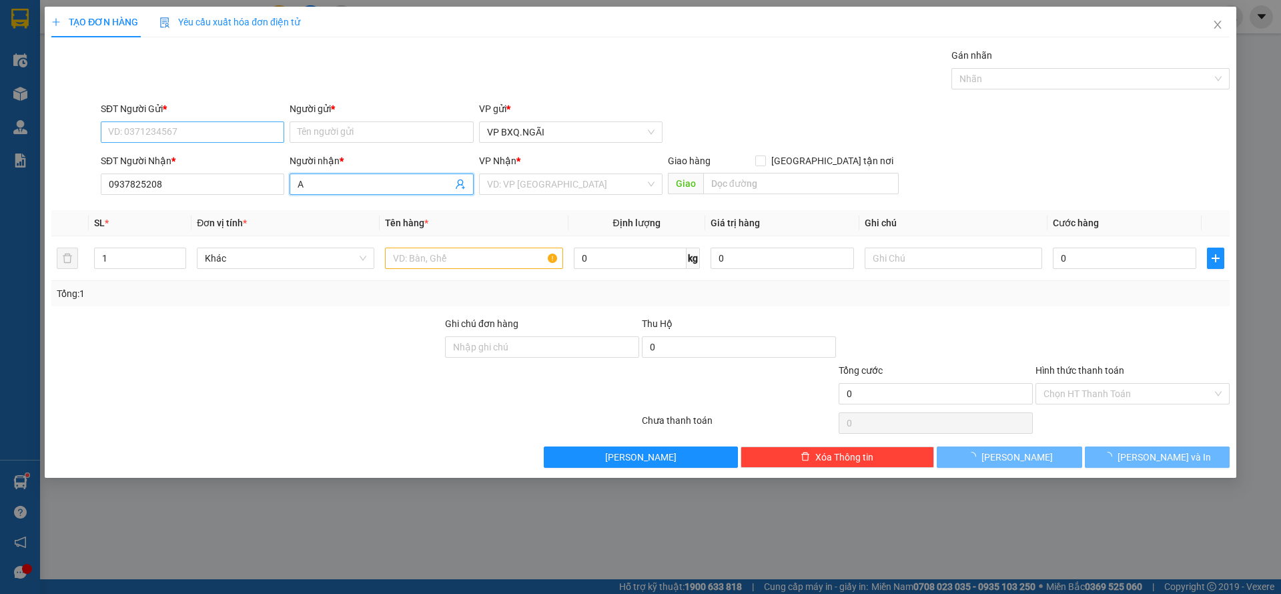
type input "A"
click at [164, 128] on input "SĐT Người Gửi *" at bounding box center [192, 131] width 183 height 21
type input "0336262165"
click at [340, 139] on input "Người gửi *" at bounding box center [381, 131] width 183 height 21
type input "A"
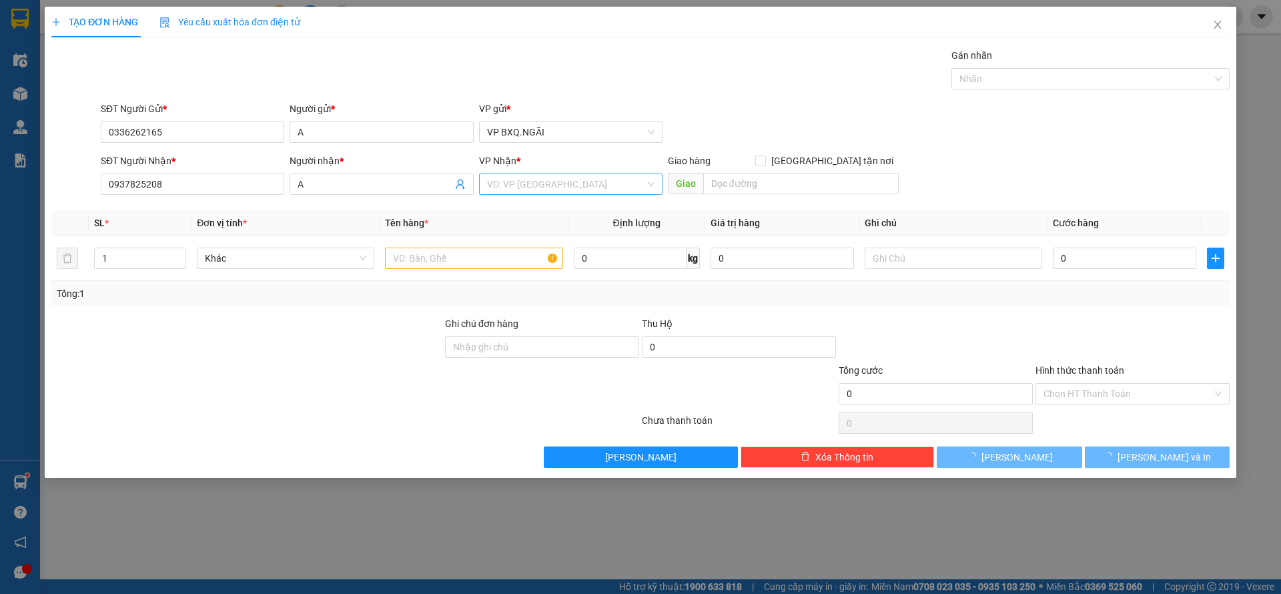
click at [538, 183] on input "search" at bounding box center [566, 184] width 158 height 20
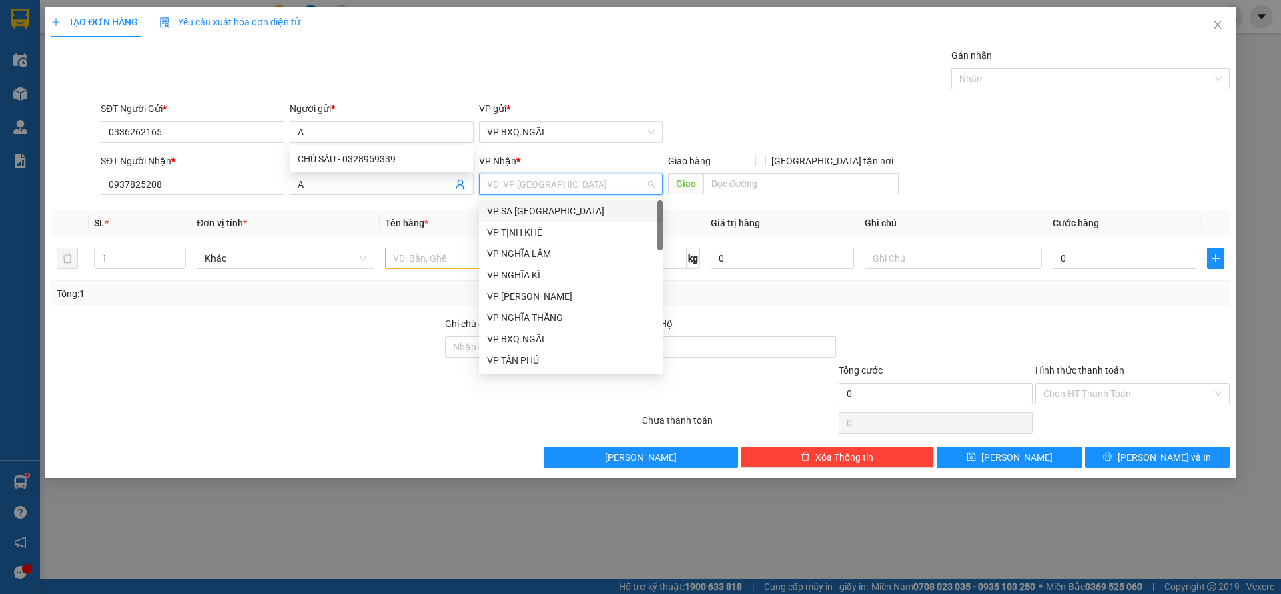
type input "D"
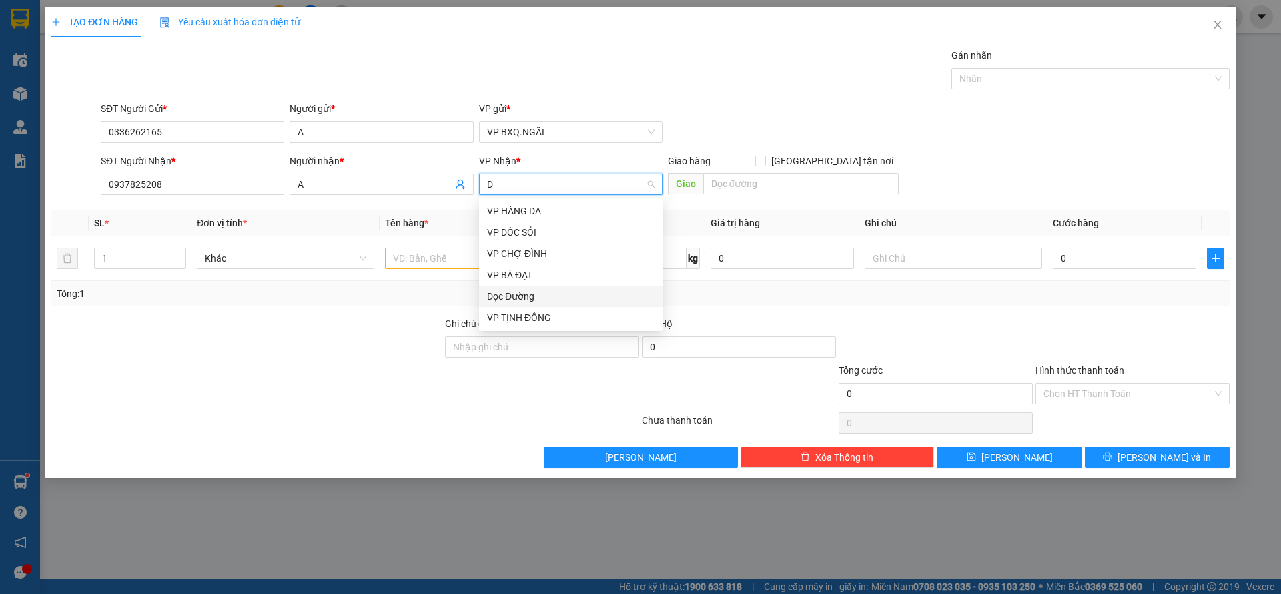
click at [531, 292] on div "Dọc Đường" at bounding box center [570, 296] width 167 height 15
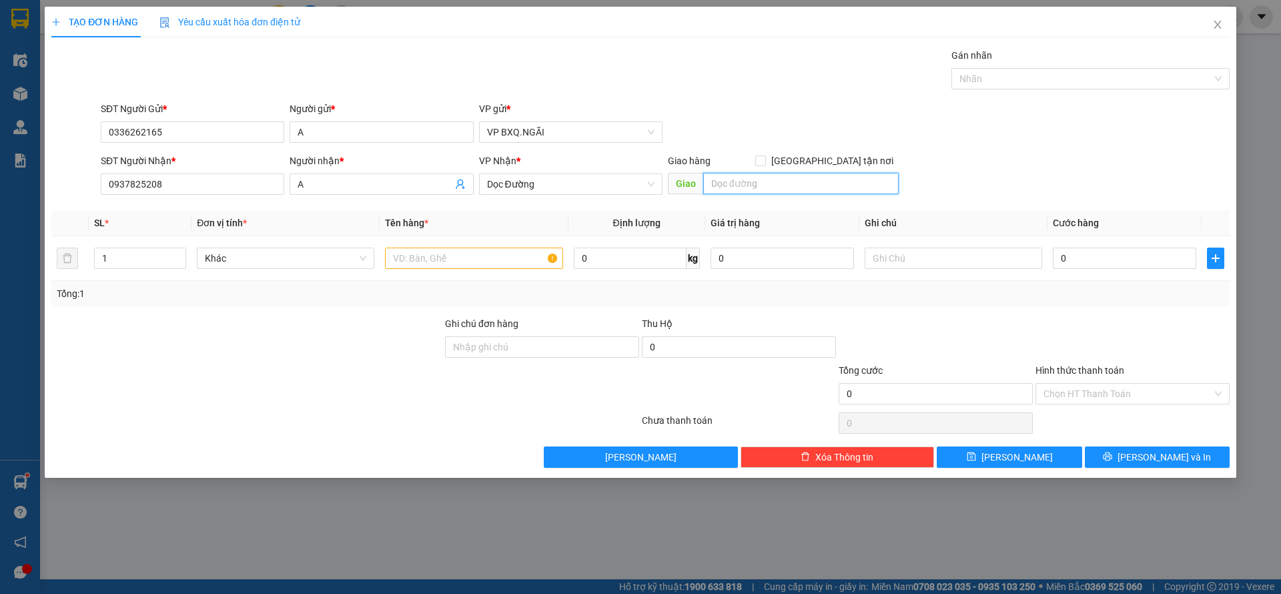
click at [760, 183] on input "text" at bounding box center [800, 183] width 195 height 21
click at [760, 183] on input "TRAVINH" at bounding box center [800, 183] width 195 height 21
type input "TRÀ VINH"
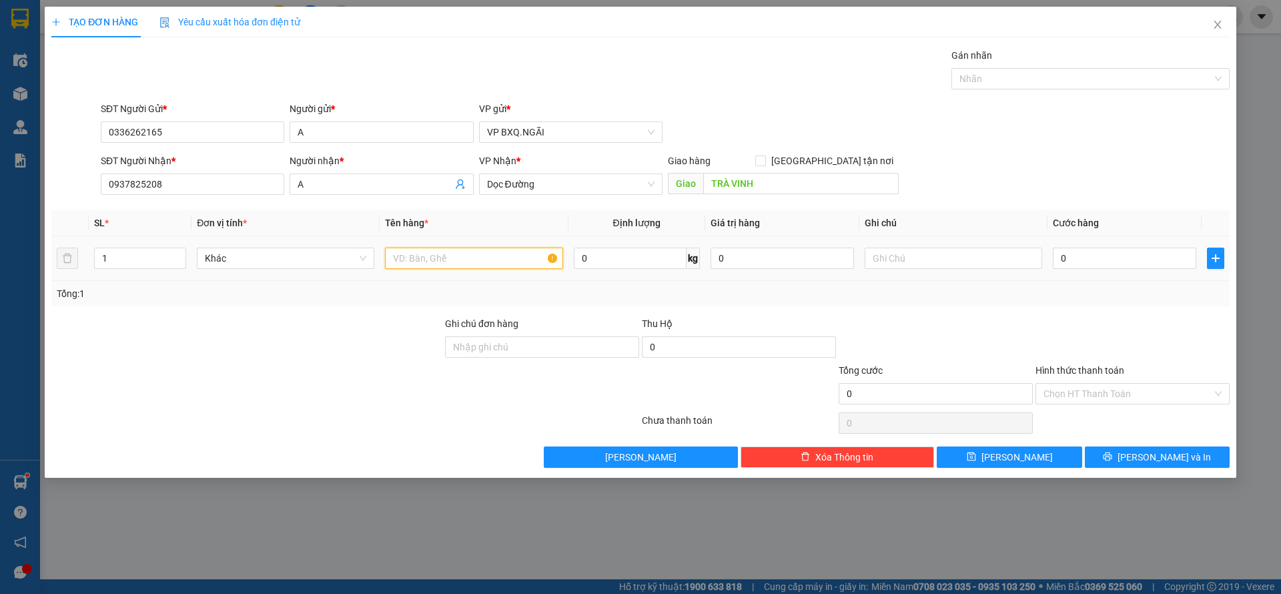
click at [470, 261] on input "text" at bounding box center [473, 257] width 177 height 21
type input "1 CỤC TRẰNG"
type input "1"
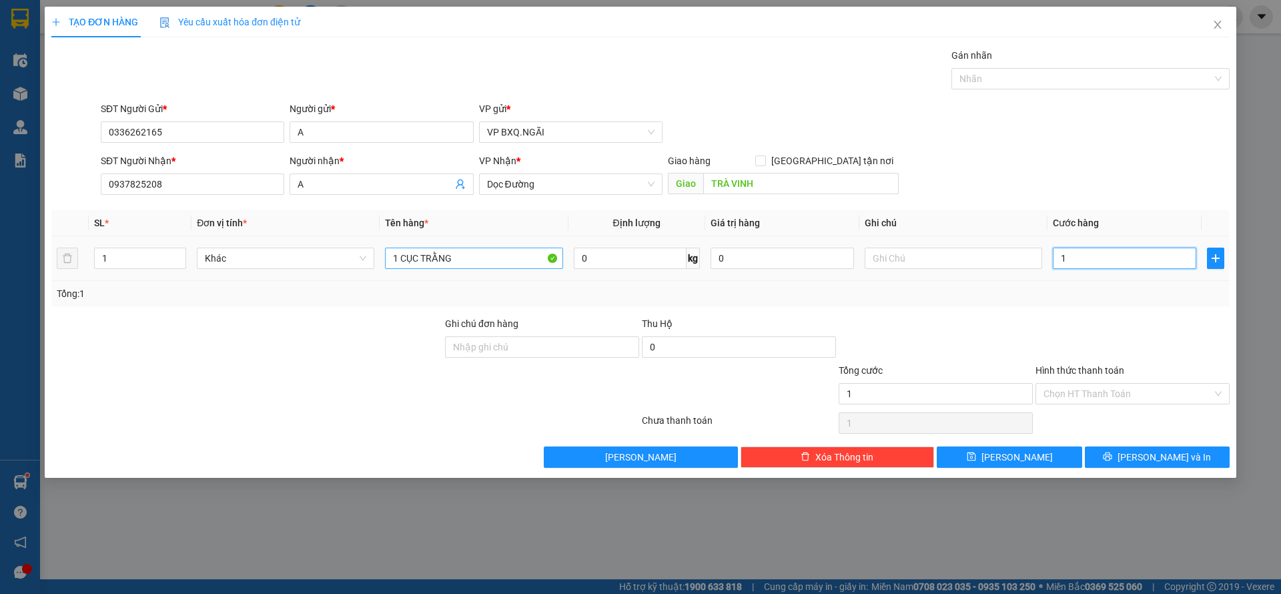
type input "10"
type input "100"
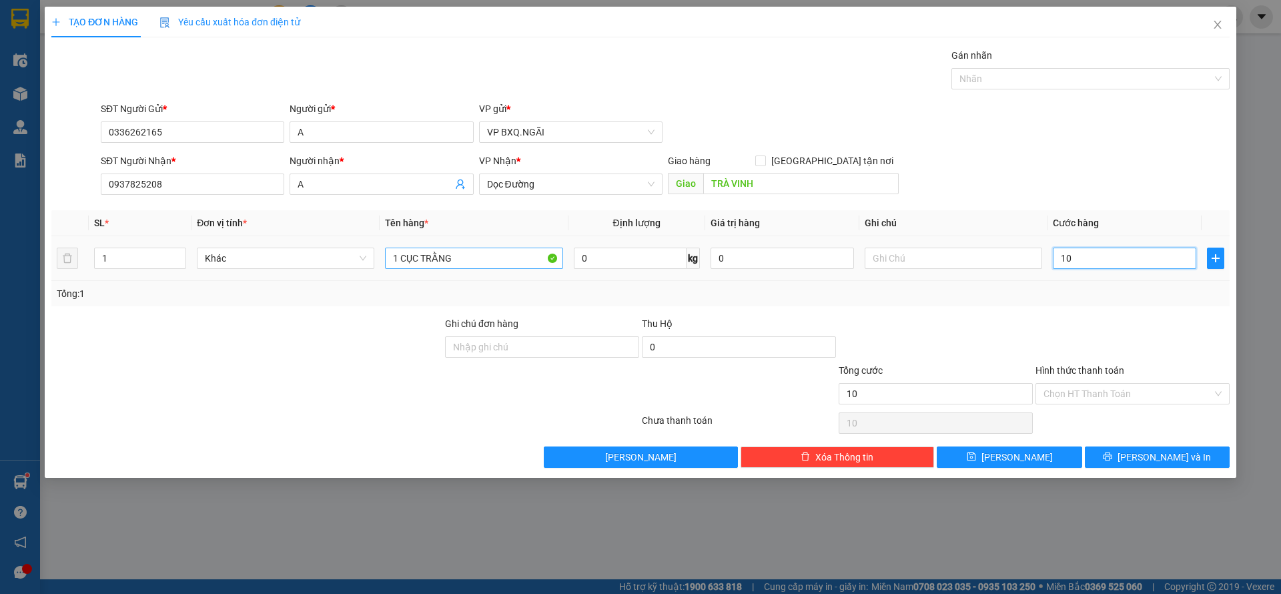
type input "100"
type input "1.000"
type input "10.000"
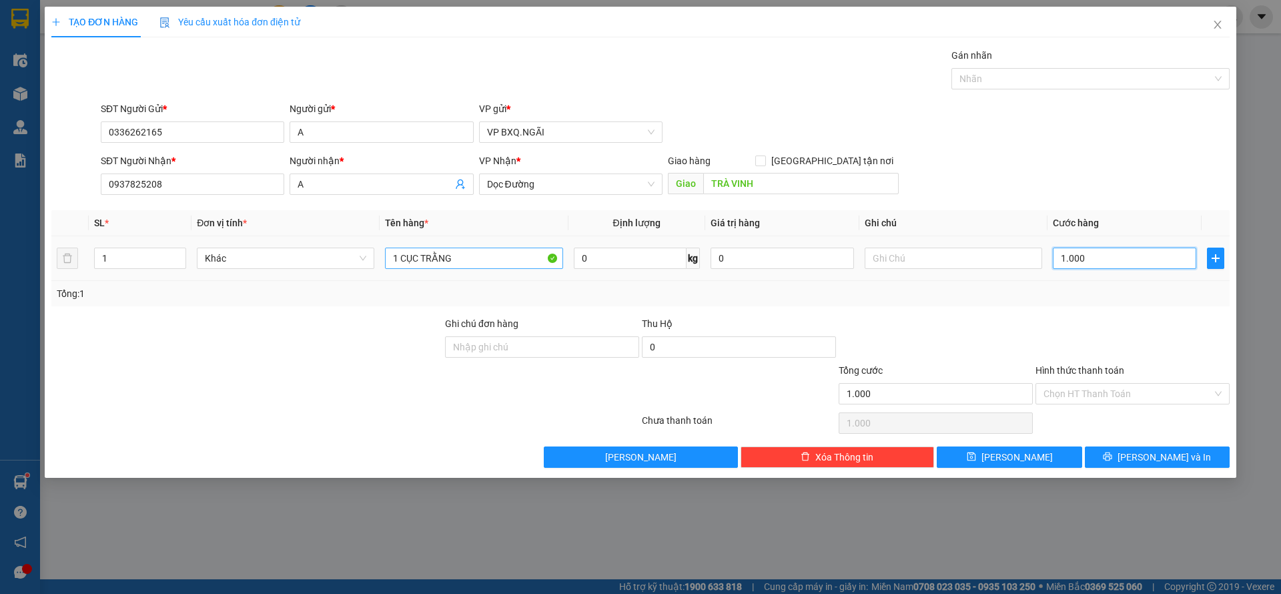
type input "10.000"
type input "100.000"
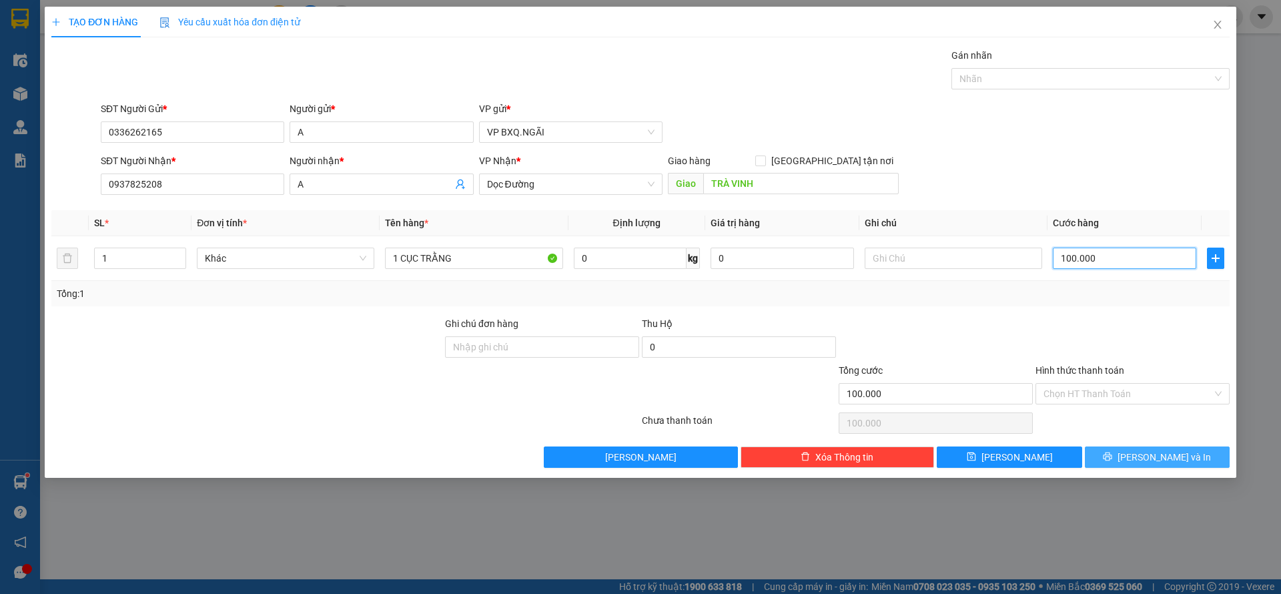
type input "100.000"
drag, startPoint x: 1183, startPoint y: 452, endPoint x: 1138, endPoint y: 394, distance: 72.7
click at [1138, 394] on div "Transit Pickup Surcharge Ids Transit Deliver Surcharge Ids Transit Deliver Surc…" at bounding box center [640, 258] width 1178 height 420
click at [1138, 394] on input "Hình thức thanh toán" at bounding box center [1127, 394] width 169 height 20
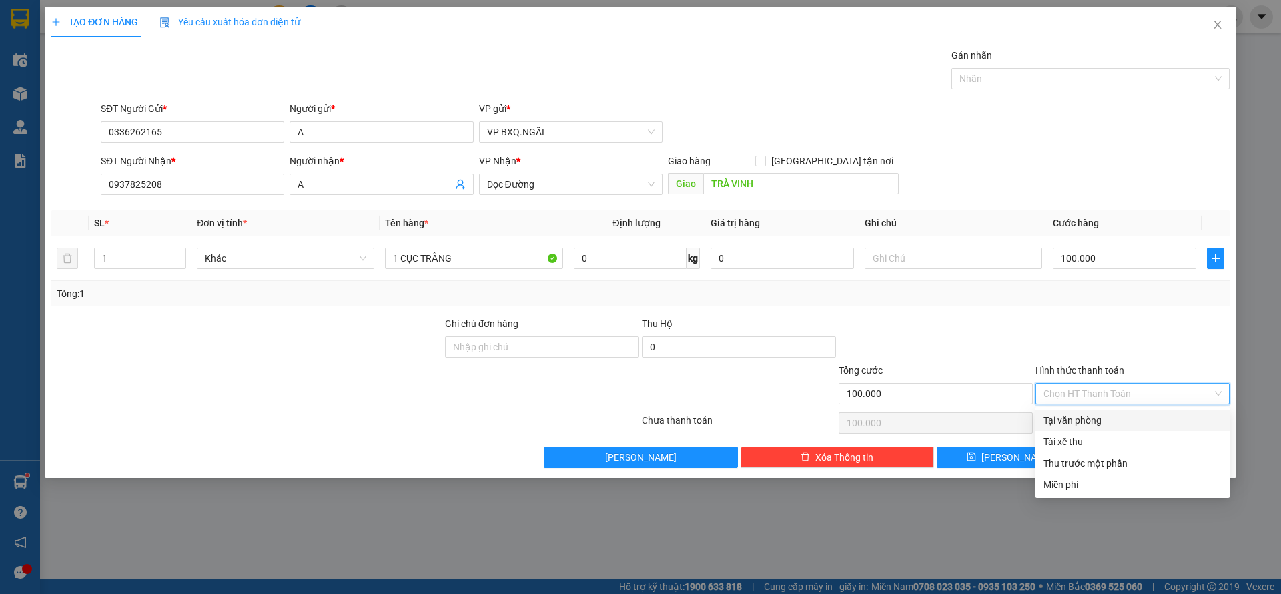
click at [1111, 422] on div "Tại văn phòng" at bounding box center [1132, 420] width 178 height 15
type input "0"
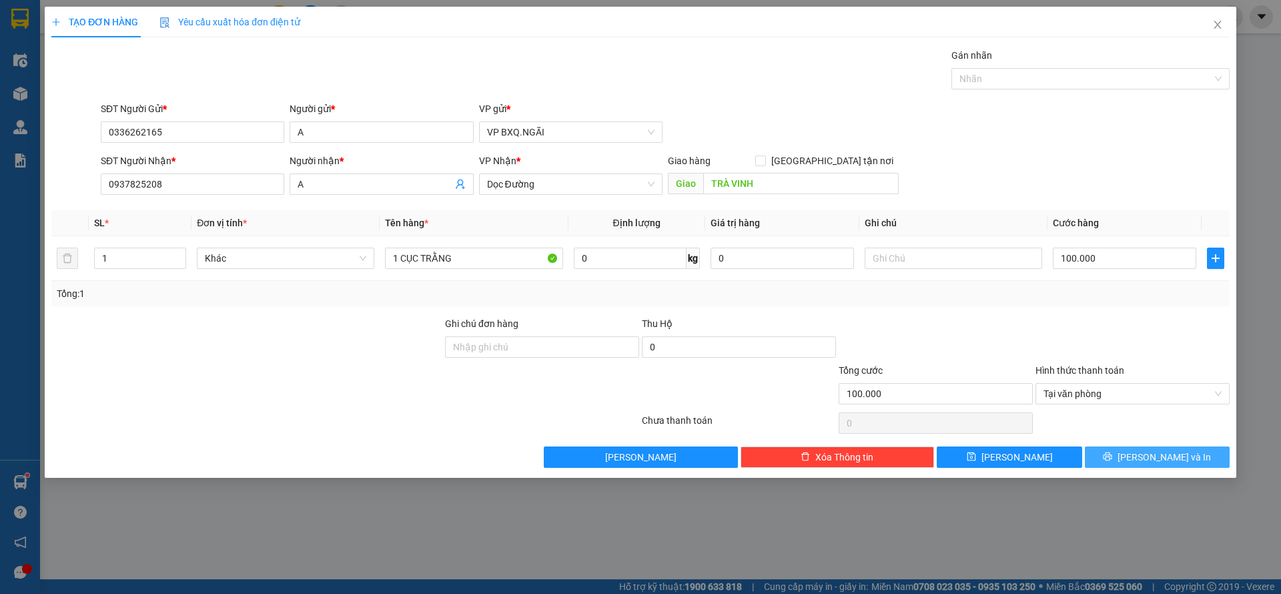
click at [1157, 456] on span "[PERSON_NAME] và In" at bounding box center [1163, 457] width 93 height 15
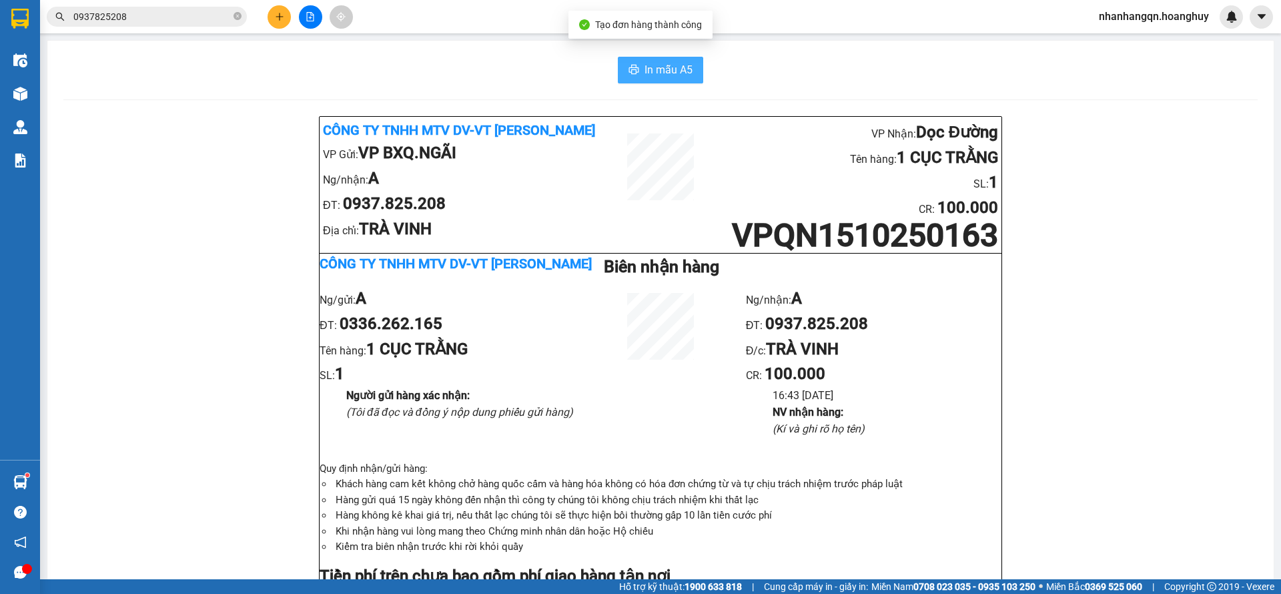
click at [668, 75] on span "In mẫu A5" at bounding box center [668, 69] width 48 height 17
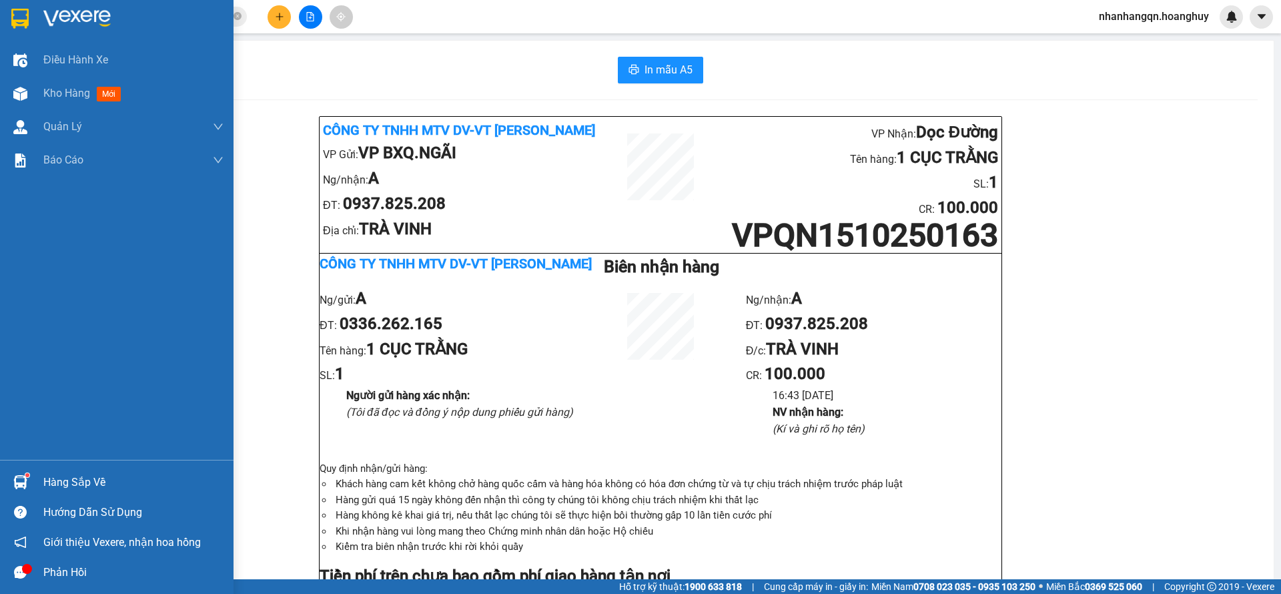
click at [11, 31] on div at bounding box center [116, 21] width 233 height 43
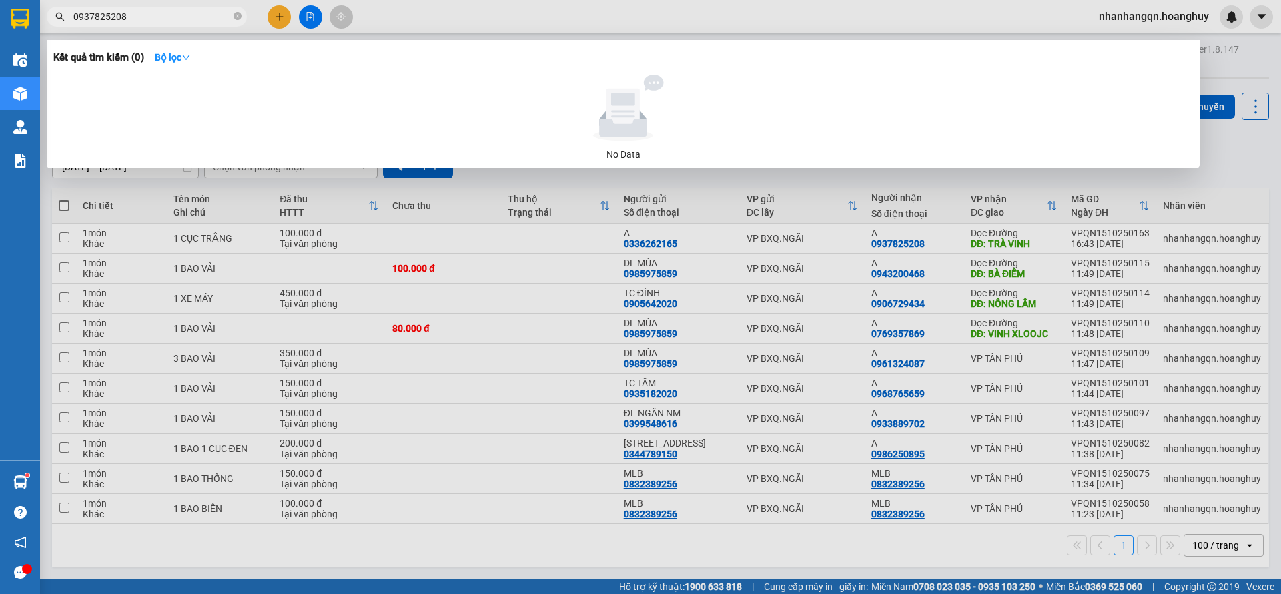
click at [154, 13] on input "0937825208" at bounding box center [151, 16] width 157 height 15
type input "0903134"
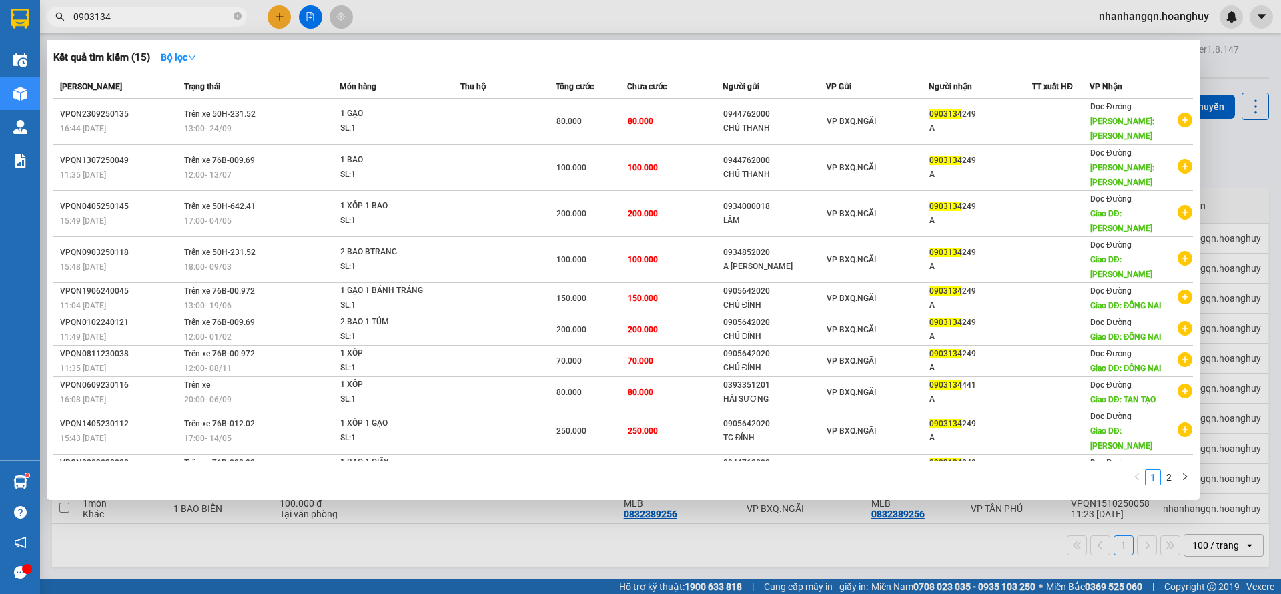
click at [138, 20] on input "0903134" at bounding box center [151, 16] width 157 height 15
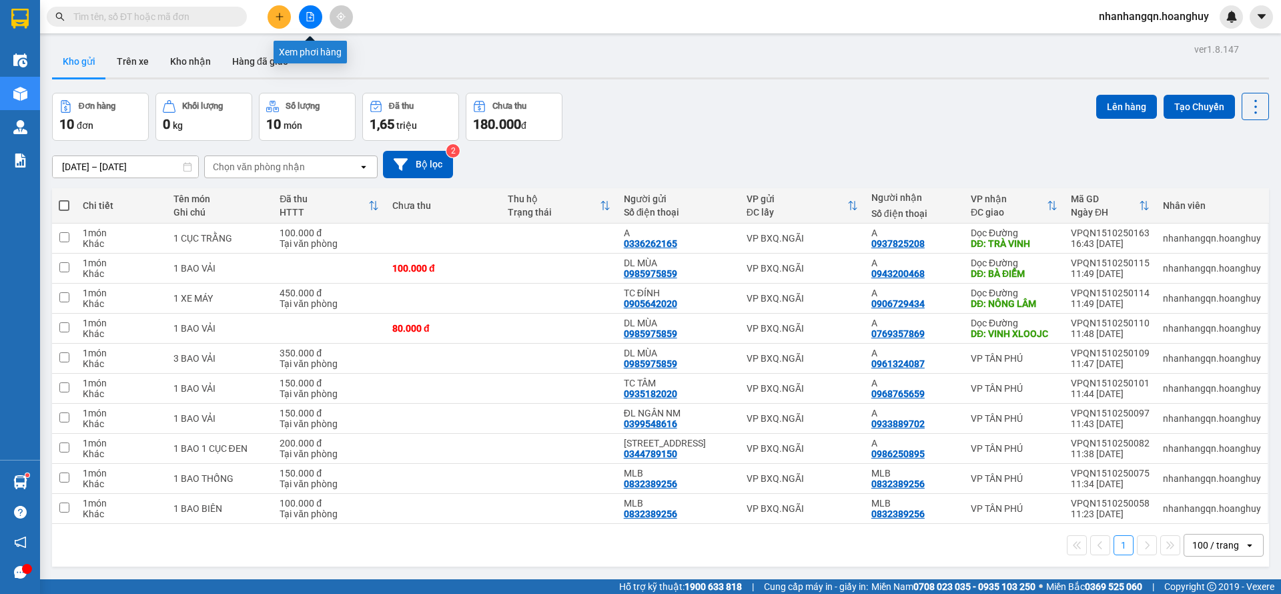
click at [316, 17] on button at bounding box center [310, 16] width 23 height 23
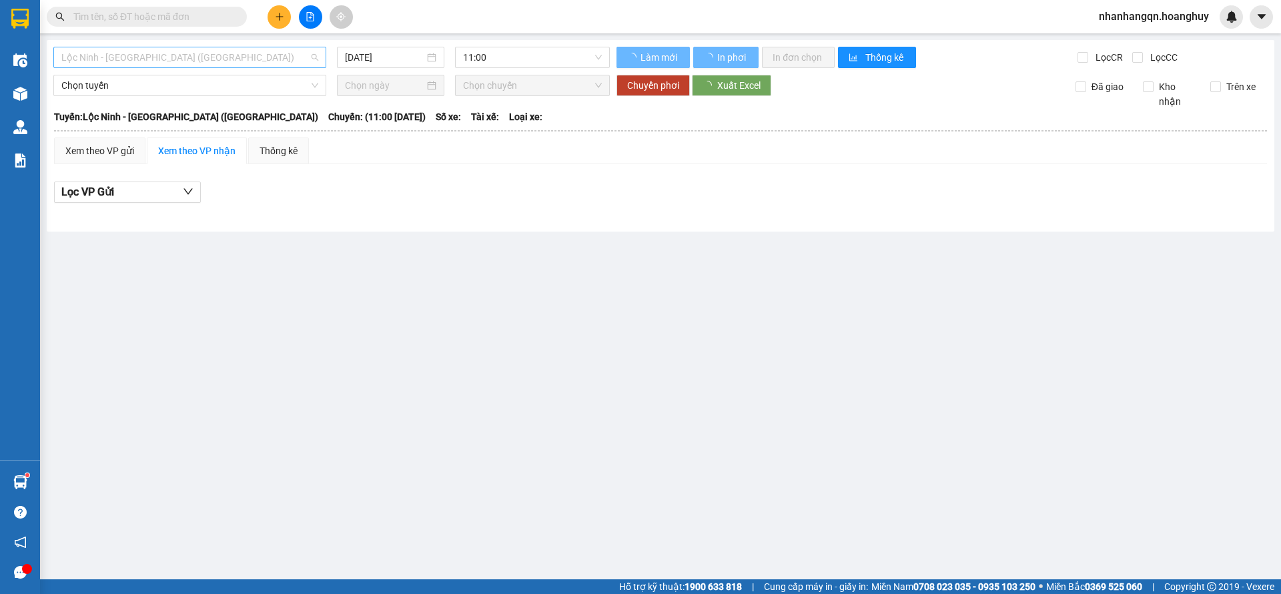
click at [151, 60] on span "Lộc Ninh - [GEOGRAPHIC_DATA] ([GEOGRAPHIC_DATA])" at bounding box center [189, 57] width 257 height 20
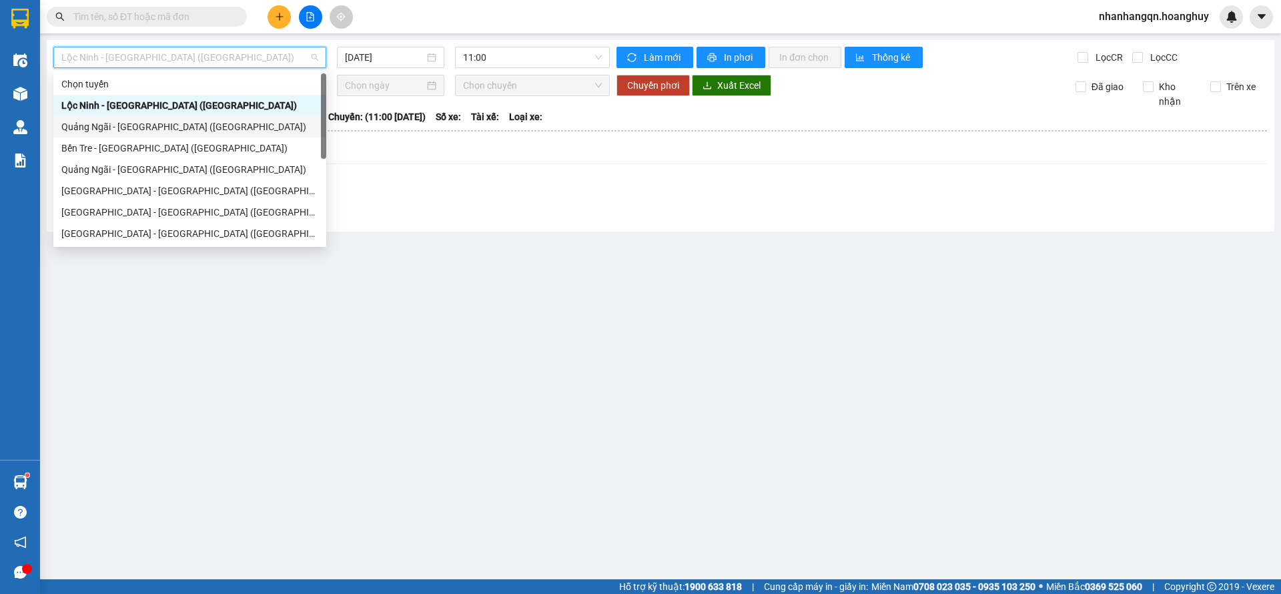
click at [173, 123] on div "Quảng Ngãi - [GEOGRAPHIC_DATA] ([GEOGRAPHIC_DATA])" at bounding box center [189, 126] width 257 height 15
type input "[DATE]"
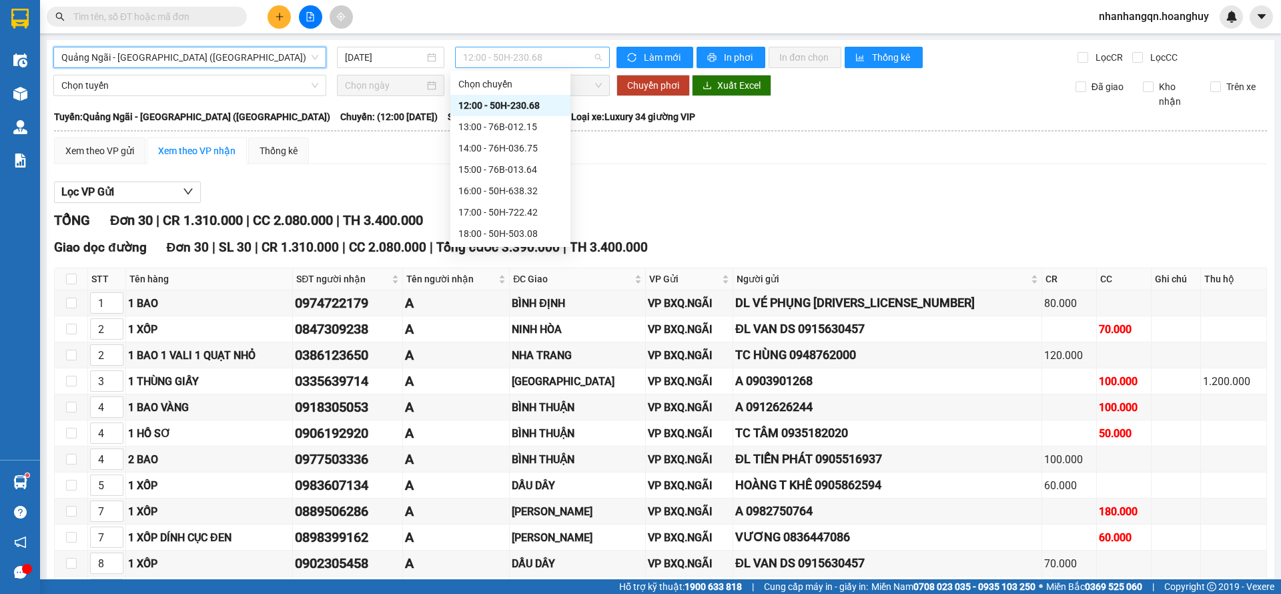
click at [536, 63] on span "12:00 - 50H-230.68" at bounding box center [532, 57] width 139 height 20
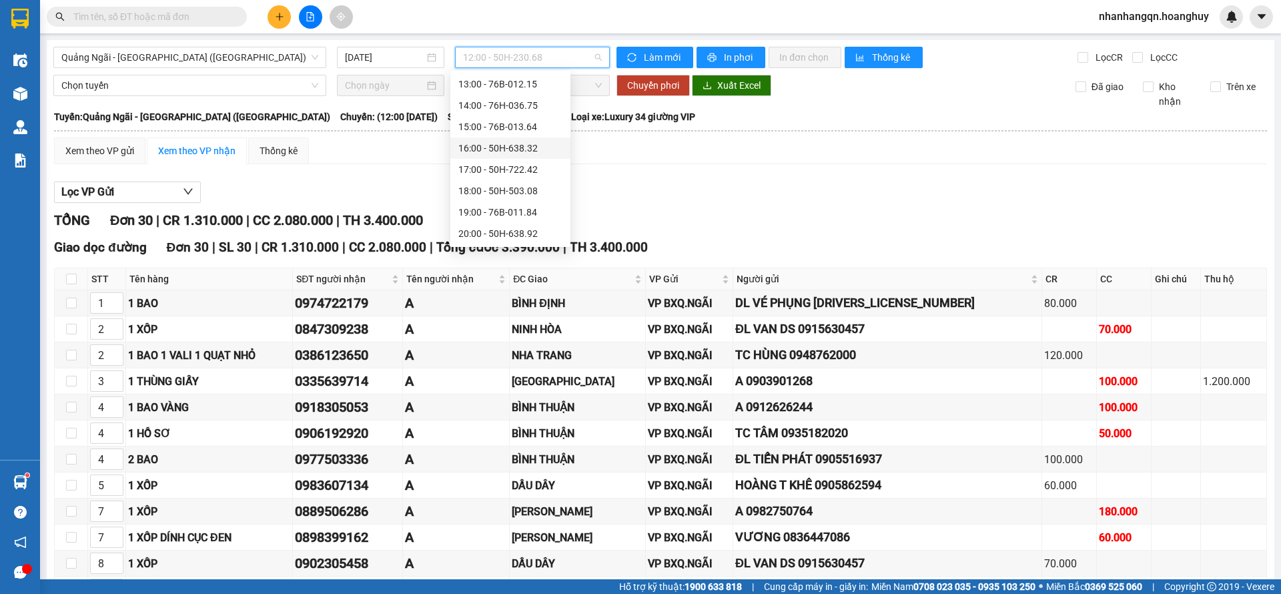
click at [510, 151] on div "16:00 - 50H-638.32" at bounding box center [510, 148] width 104 height 15
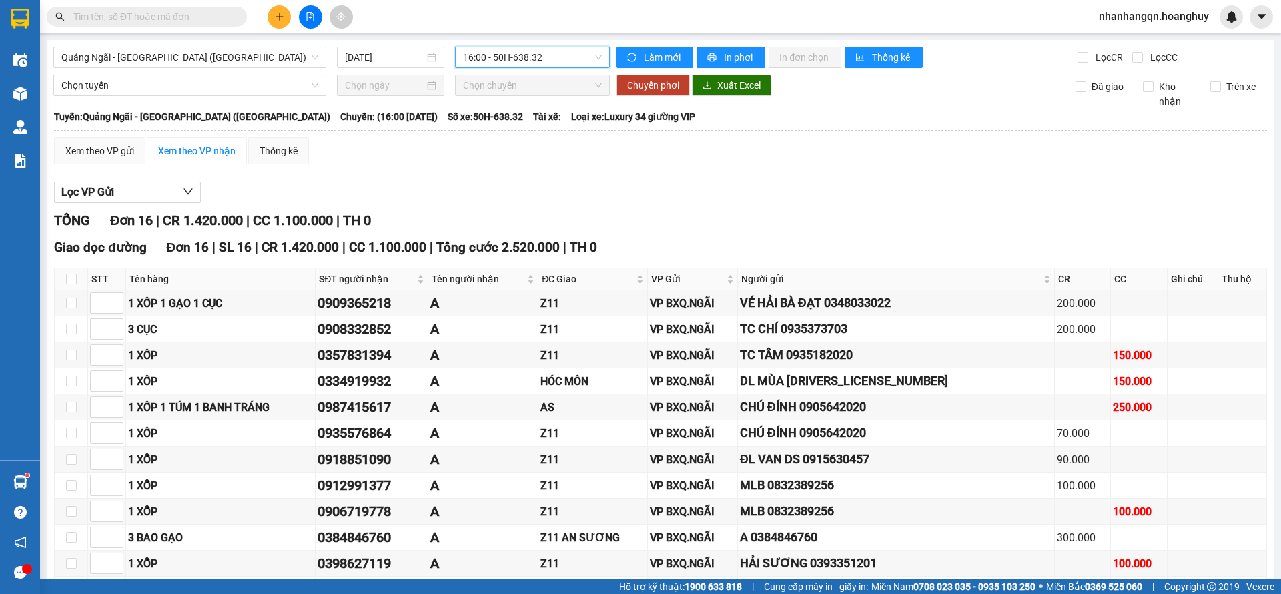
click at [544, 69] on div "[GEOGRAPHIC_DATA] - [GEOGRAPHIC_DATA] ([GEOGRAPHIC_DATA]) [DATE] 16:00 16:00 - …" at bounding box center [660, 404] width 1227 height 728
click at [537, 58] on span "16:00 - 50H-638.32" at bounding box center [532, 57] width 139 height 20
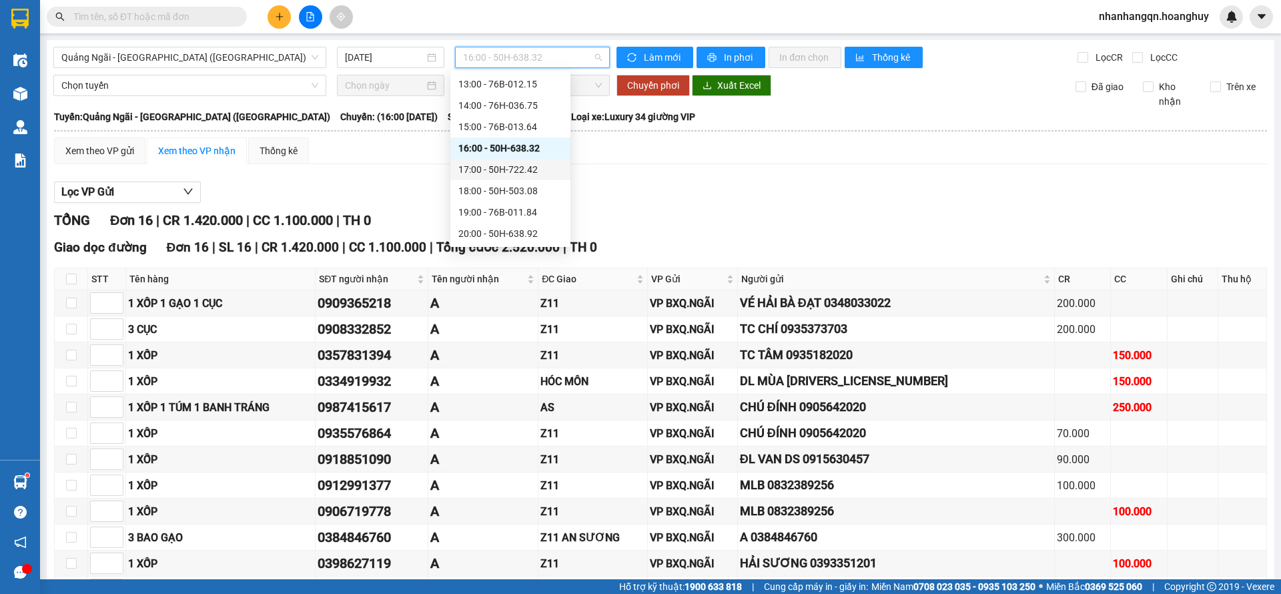
click at [510, 173] on div "17:00 - 50H-722.42" at bounding box center [510, 169] width 104 height 15
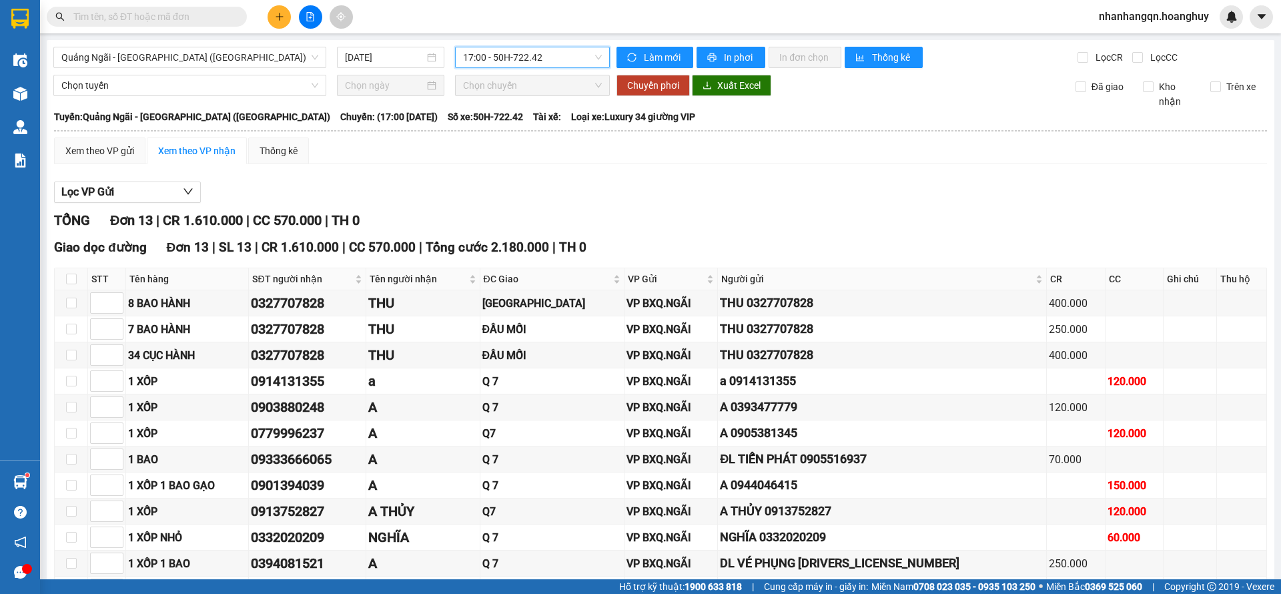
click at [561, 61] on span "17:00 - 50H-722.42" at bounding box center [532, 57] width 139 height 20
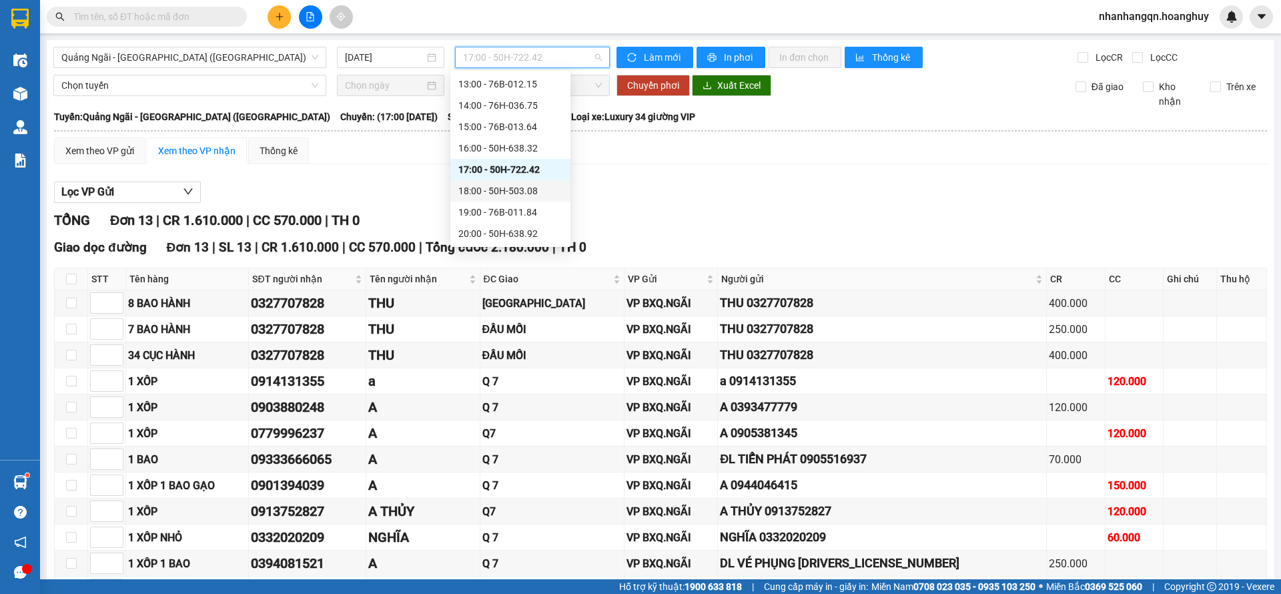
click at [528, 193] on div "18:00 - 50H-503.08" at bounding box center [510, 190] width 104 height 15
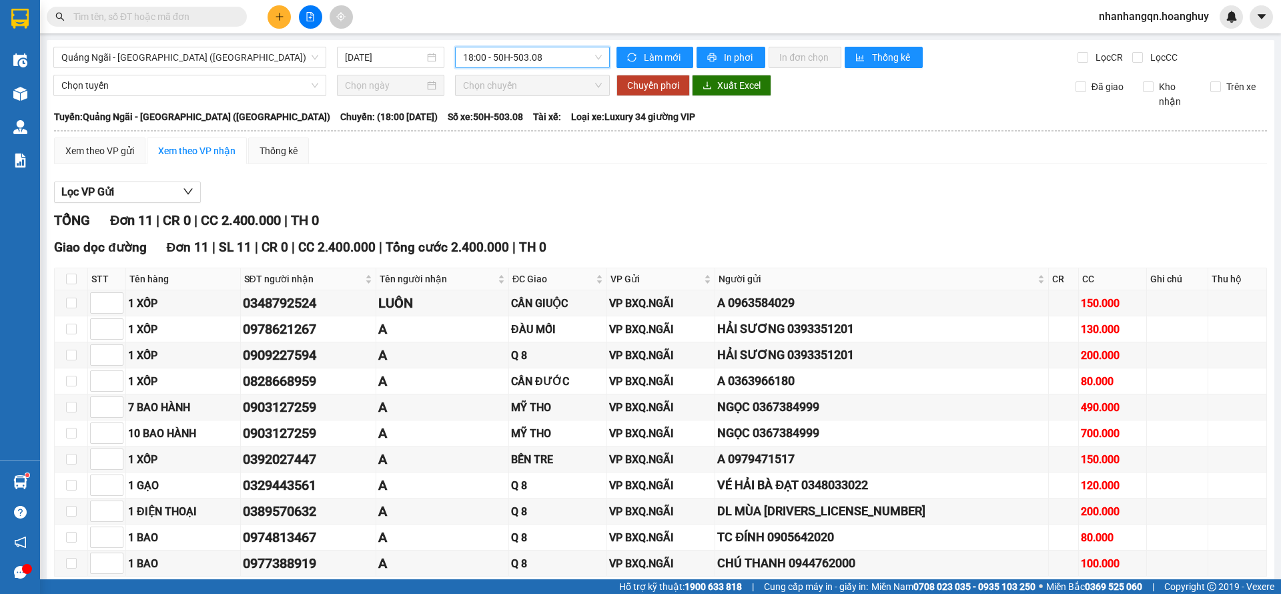
click at [550, 53] on span "18:00 - 50H-503.08" at bounding box center [532, 57] width 139 height 20
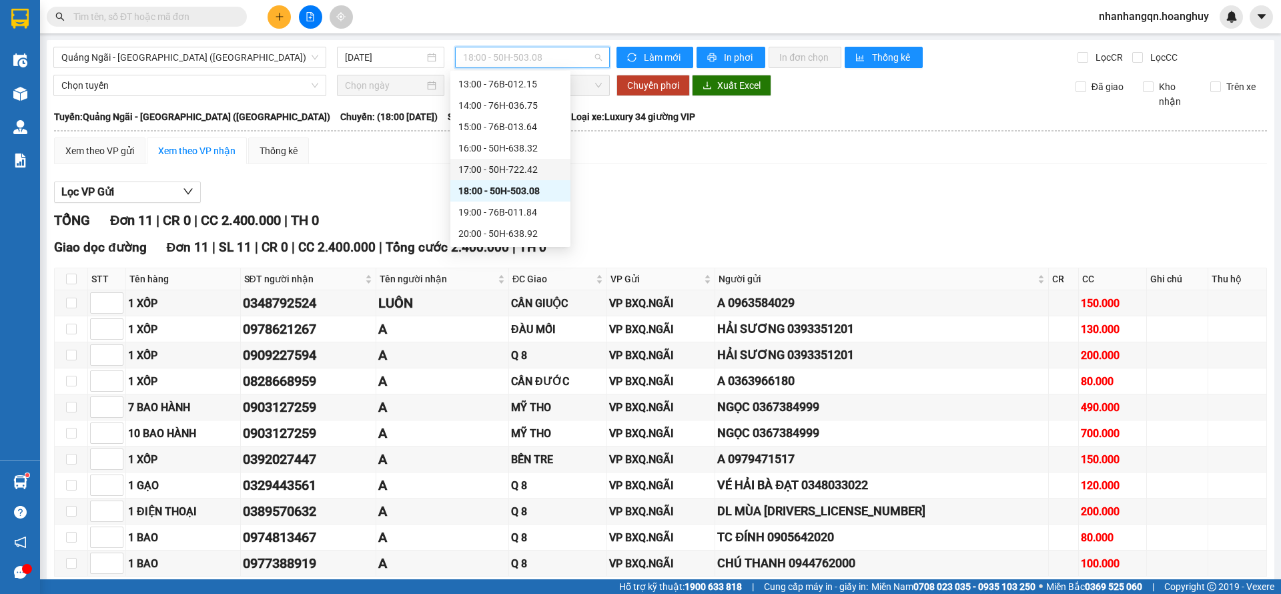
click at [533, 171] on div "17:00 - 50H-722.42" at bounding box center [510, 169] width 104 height 15
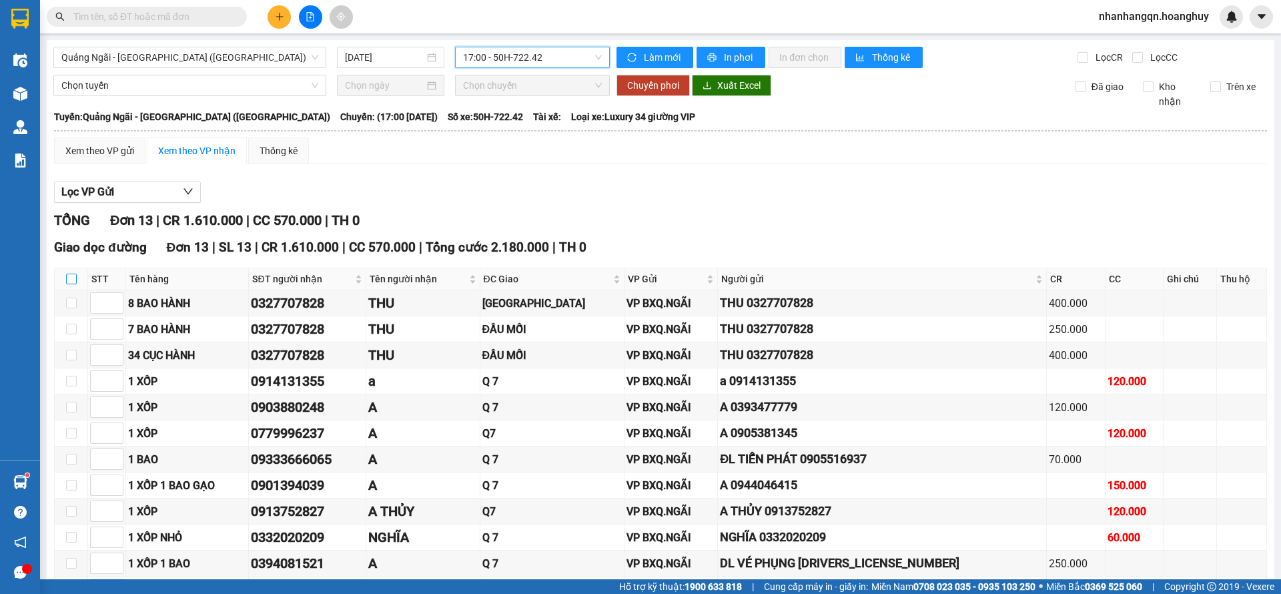
click at [73, 275] on input "checkbox" at bounding box center [71, 279] width 11 height 11
checkbox input "true"
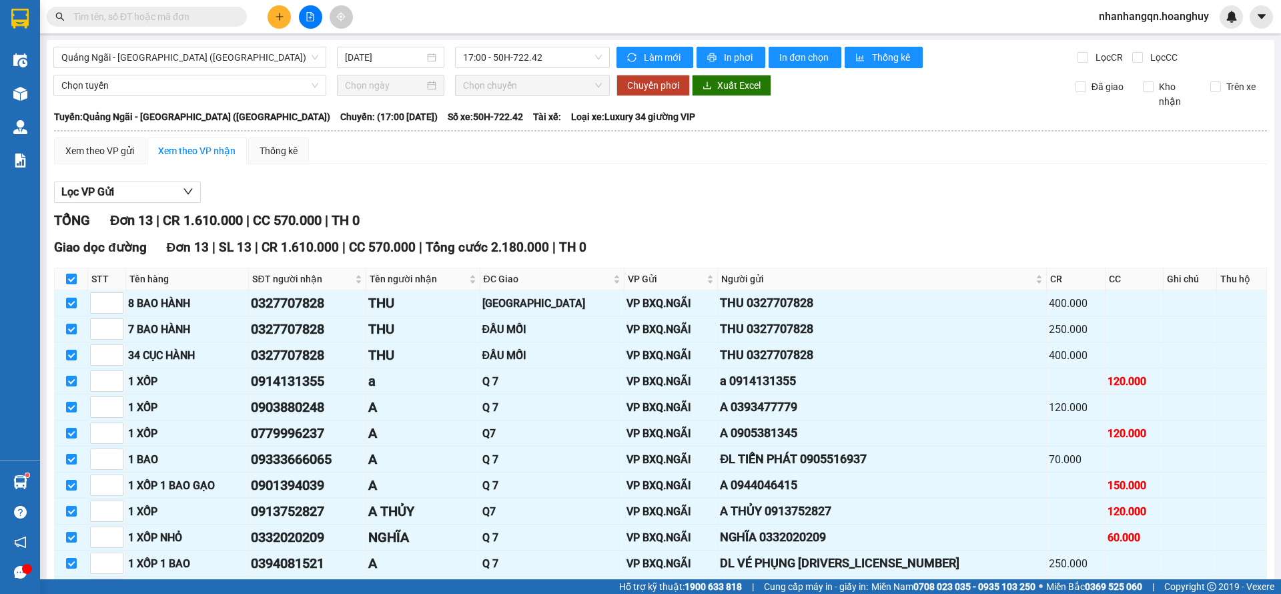
checkbox input "true"
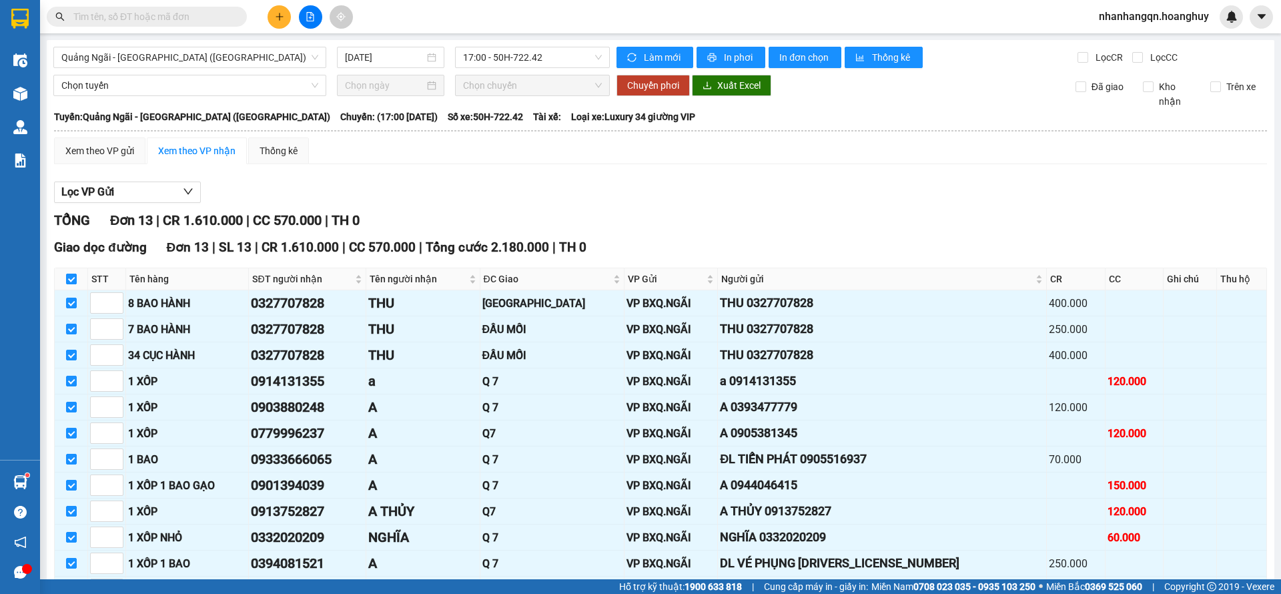
checkbox input "true"
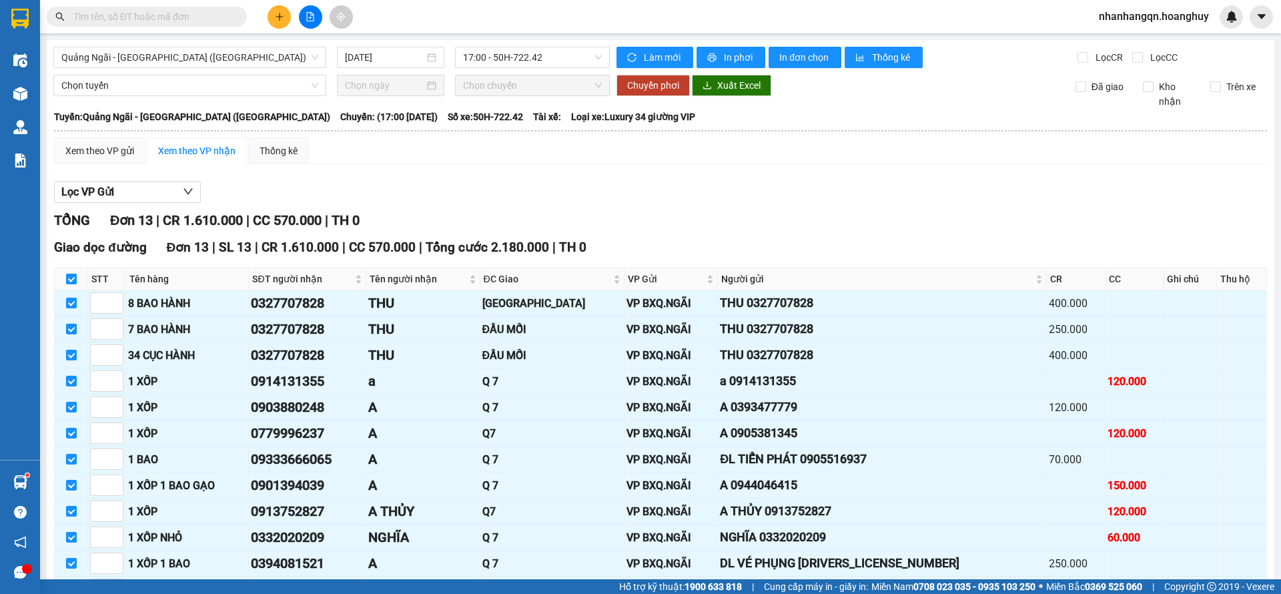
checkbox input "true"
click at [71, 405] on input "checkbox" at bounding box center [71, 407] width 11 height 11
checkbox input "false"
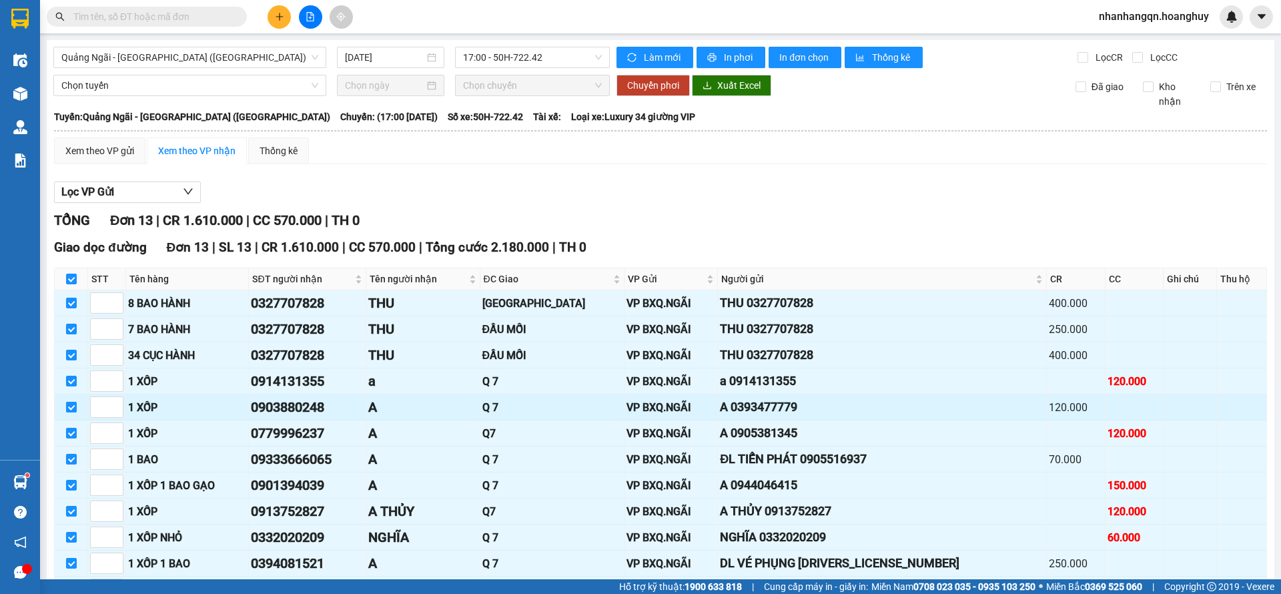
checkbox input "false"
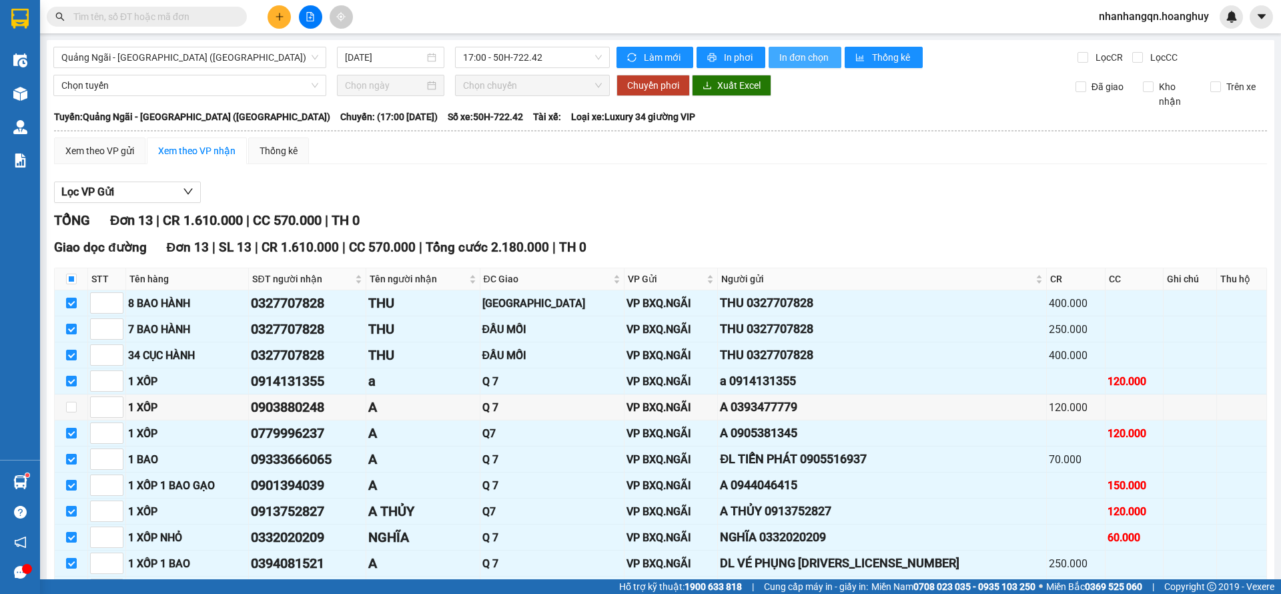
click at [803, 53] on span "In đơn chọn" at bounding box center [804, 57] width 51 height 15
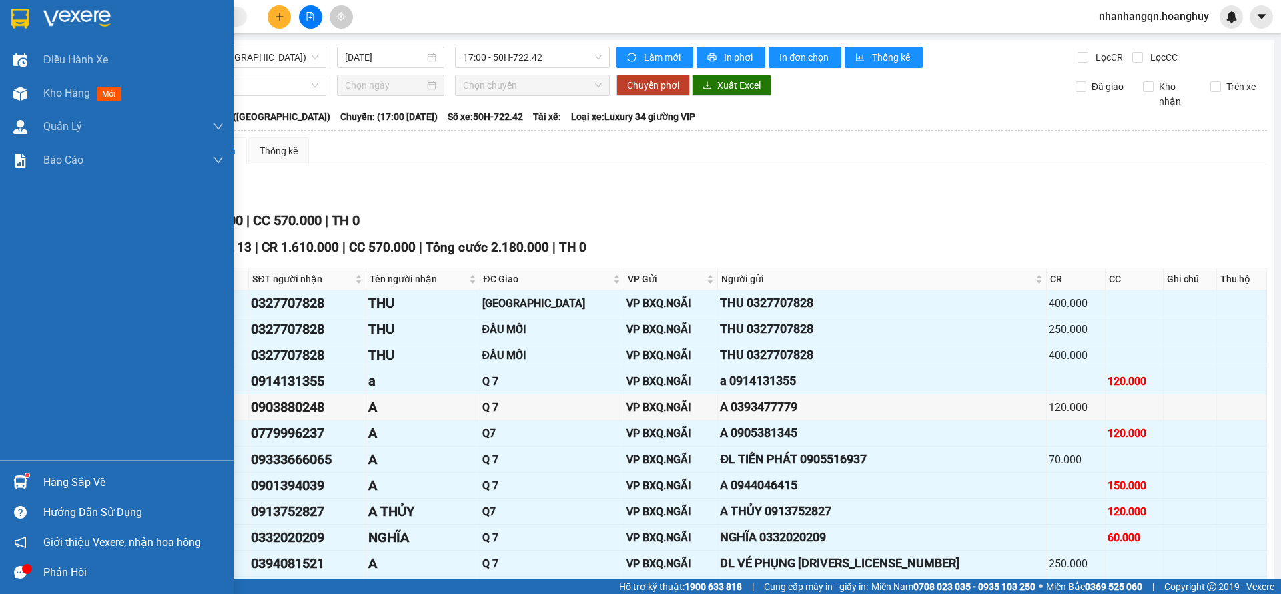
click at [12, 22] on img at bounding box center [19, 19] width 17 height 20
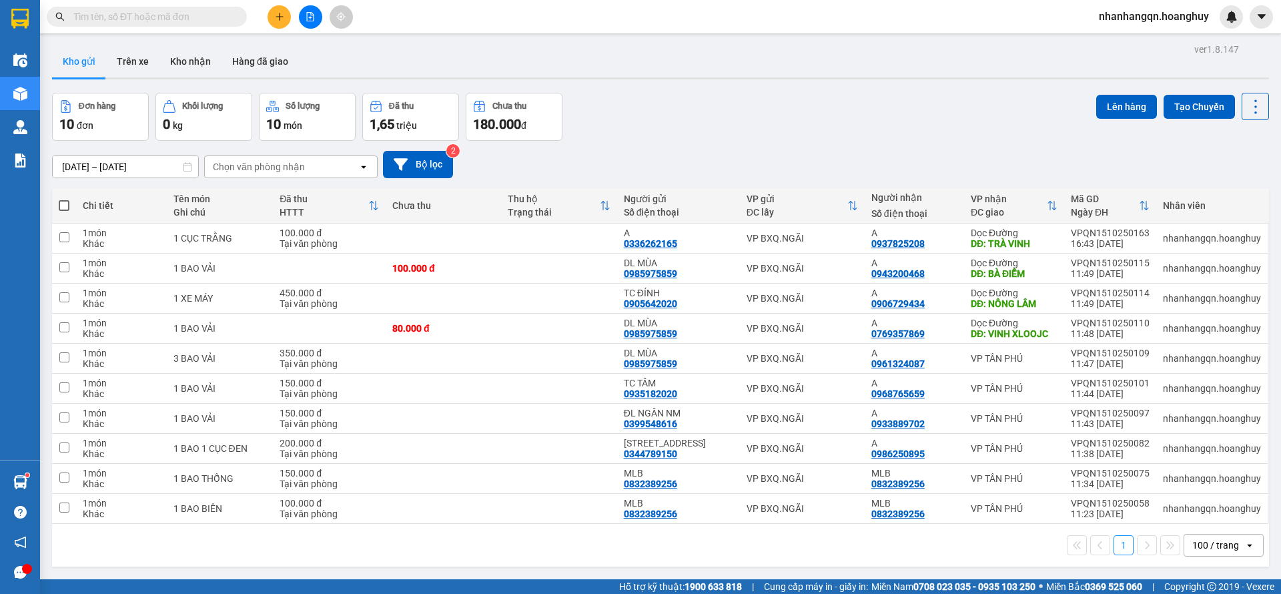
click at [309, 22] on button at bounding box center [310, 16] width 23 height 23
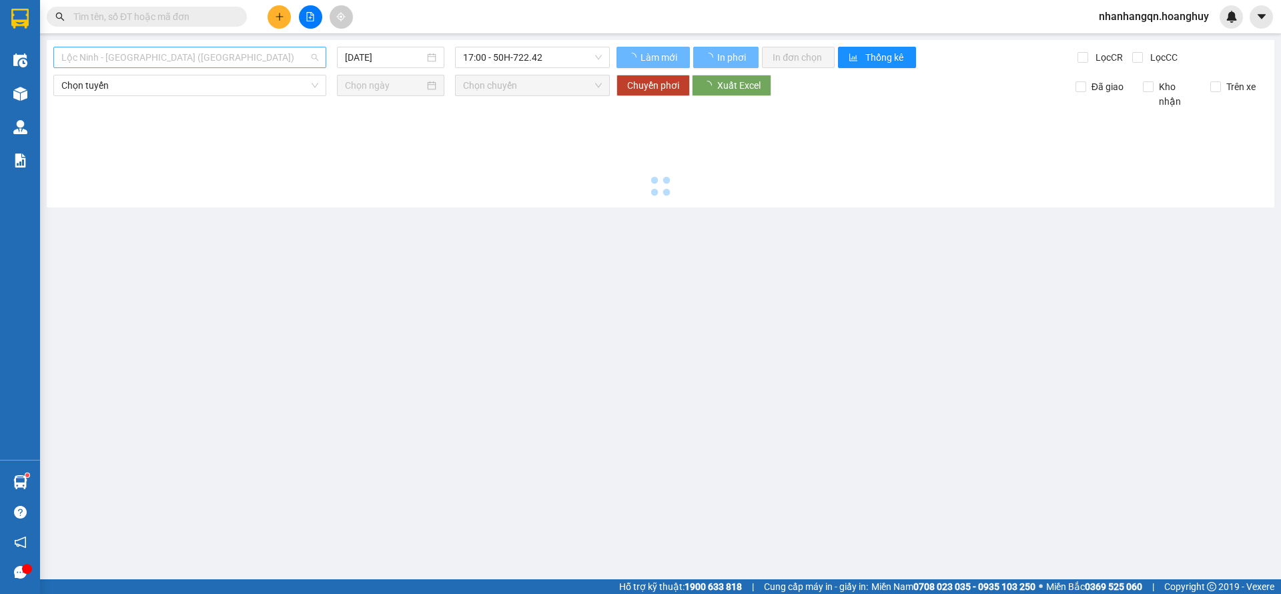
click at [184, 54] on span "Lộc Ninh - [GEOGRAPHIC_DATA] ([GEOGRAPHIC_DATA])" at bounding box center [189, 57] width 257 height 20
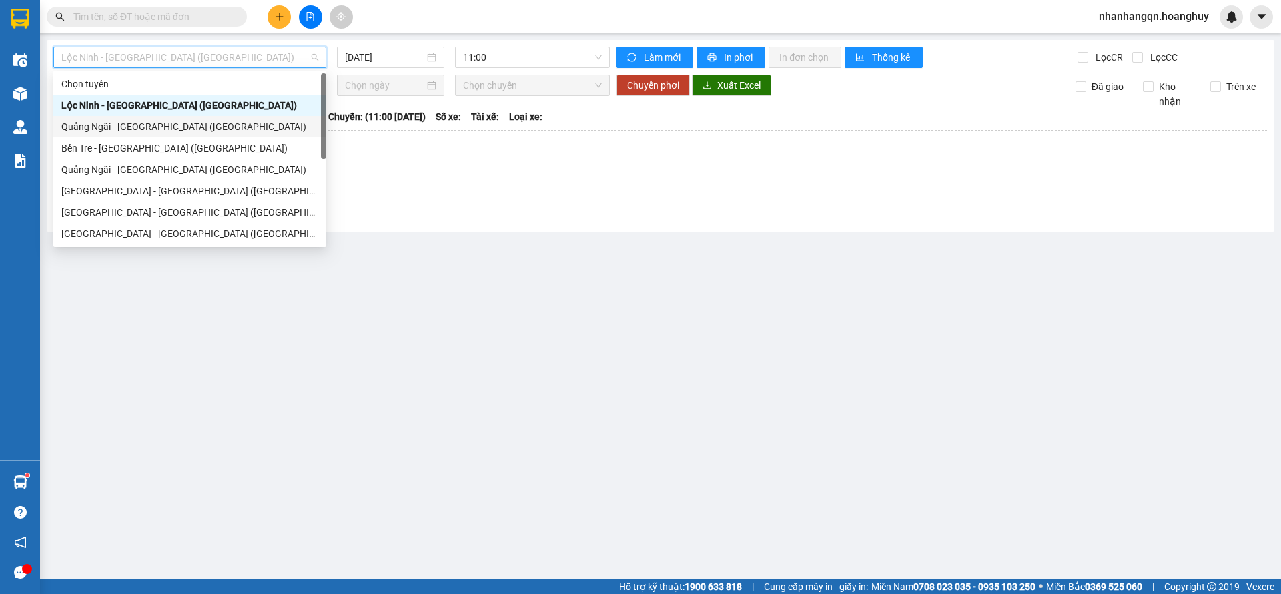
click at [168, 123] on div "Quảng Ngãi - [GEOGRAPHIC_DATA] ([GEOGRAPHIC_DATA])" at bounding box center [189, 126] width 257 height 15
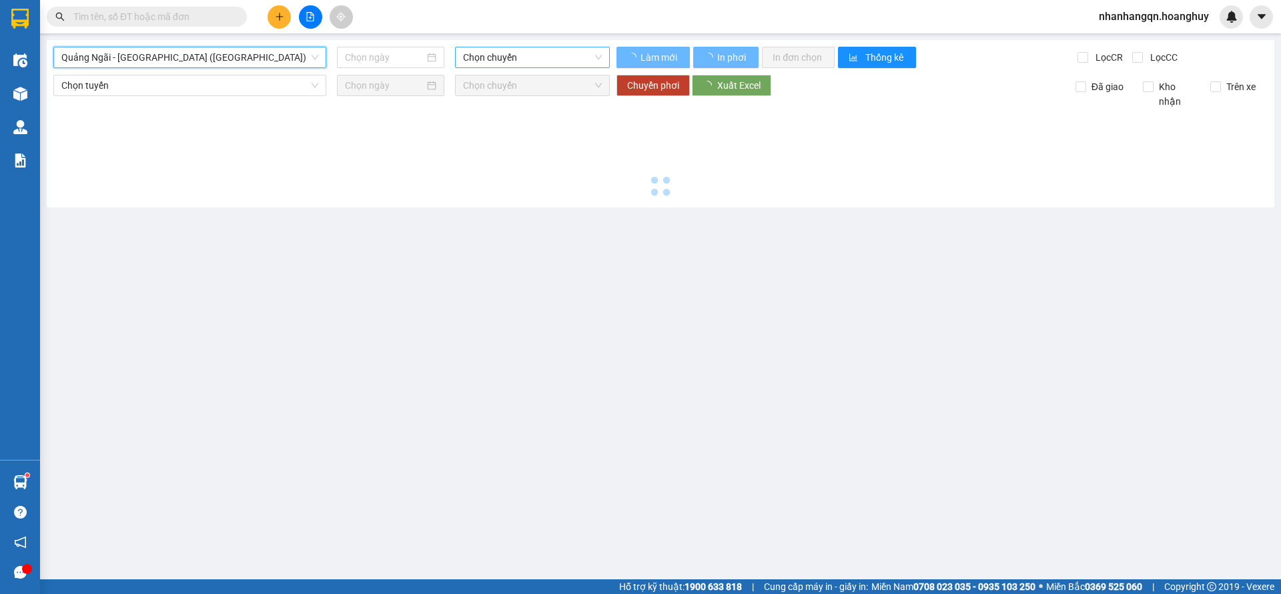
type input "[DATE]"
click at [522, 57] on span "Chọn chuyến" at bounding box center [532, 57] width 139 height 20
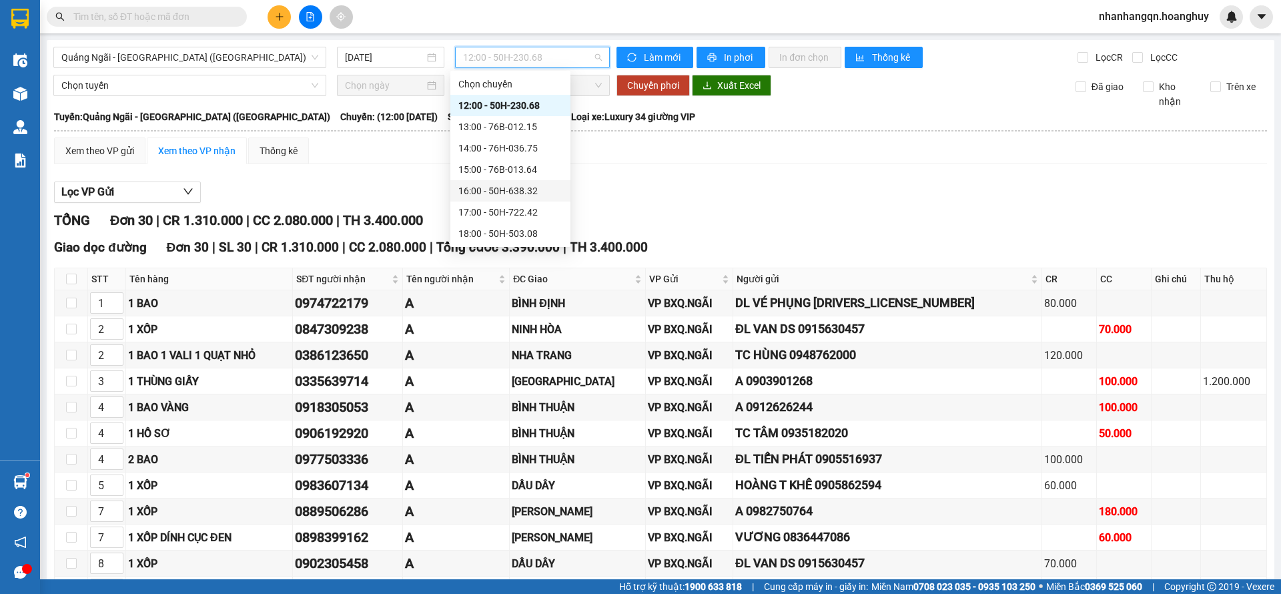
scroll to position [43, 0]
click at [530, 231] on div "20:00 - 50H-638.92" at bounding box center [510, 233] width 104 height 15
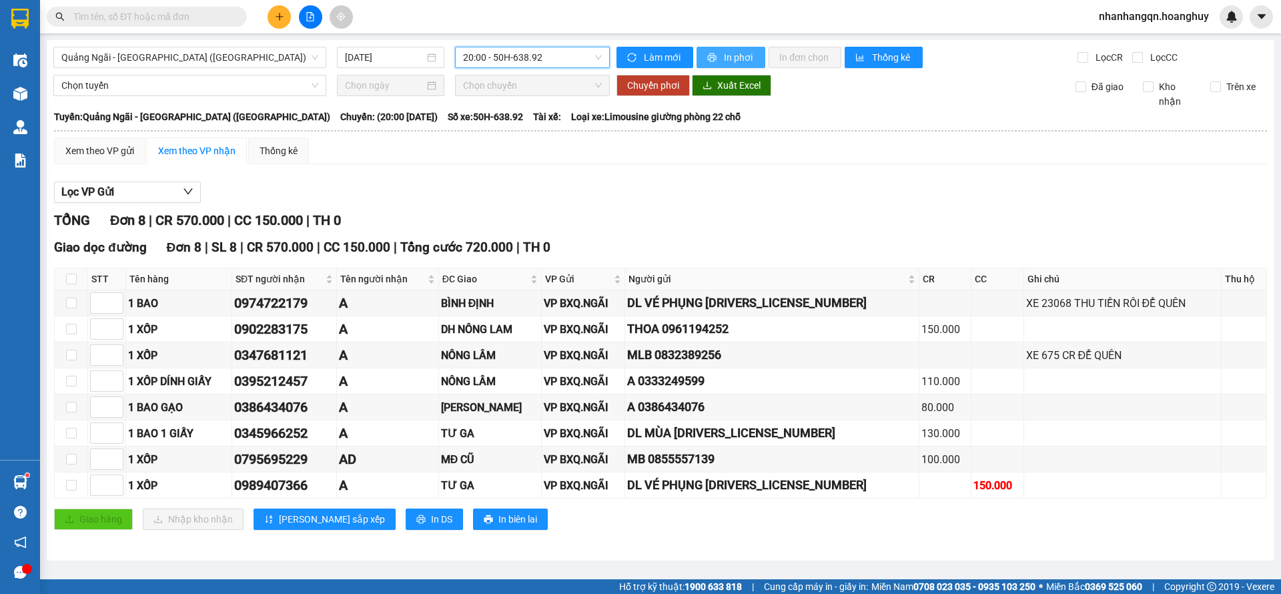
click at [746, 64] on span "In phơi" at bounding box center [739, 57] width 31 height 15
